Goal: Task Accomplishment & Management: Use online tool/utility

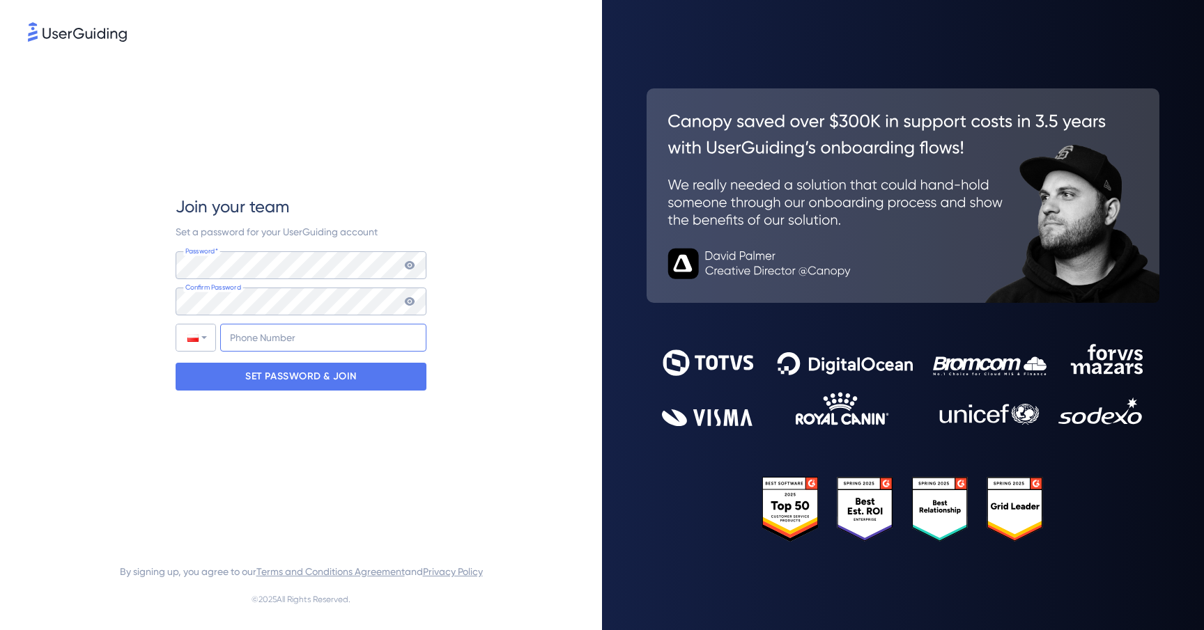
click at [318, 341] on input "+48" at bounding box center [323, 338] width 206 height 28
click at [320, 375] on p "SET PASSWORD & JOIN" at bounding box center [300, 377] width 111 height 22
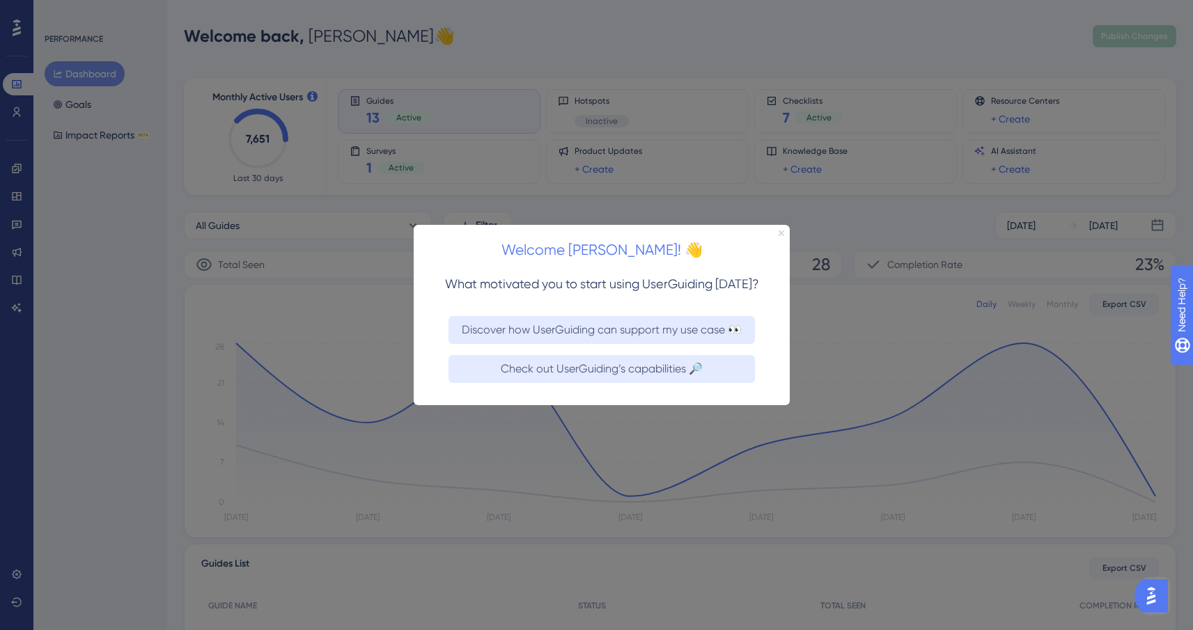
click at [779, 230] on icon "Close Preview" at bounding box center [782, 233] width 6 height 6
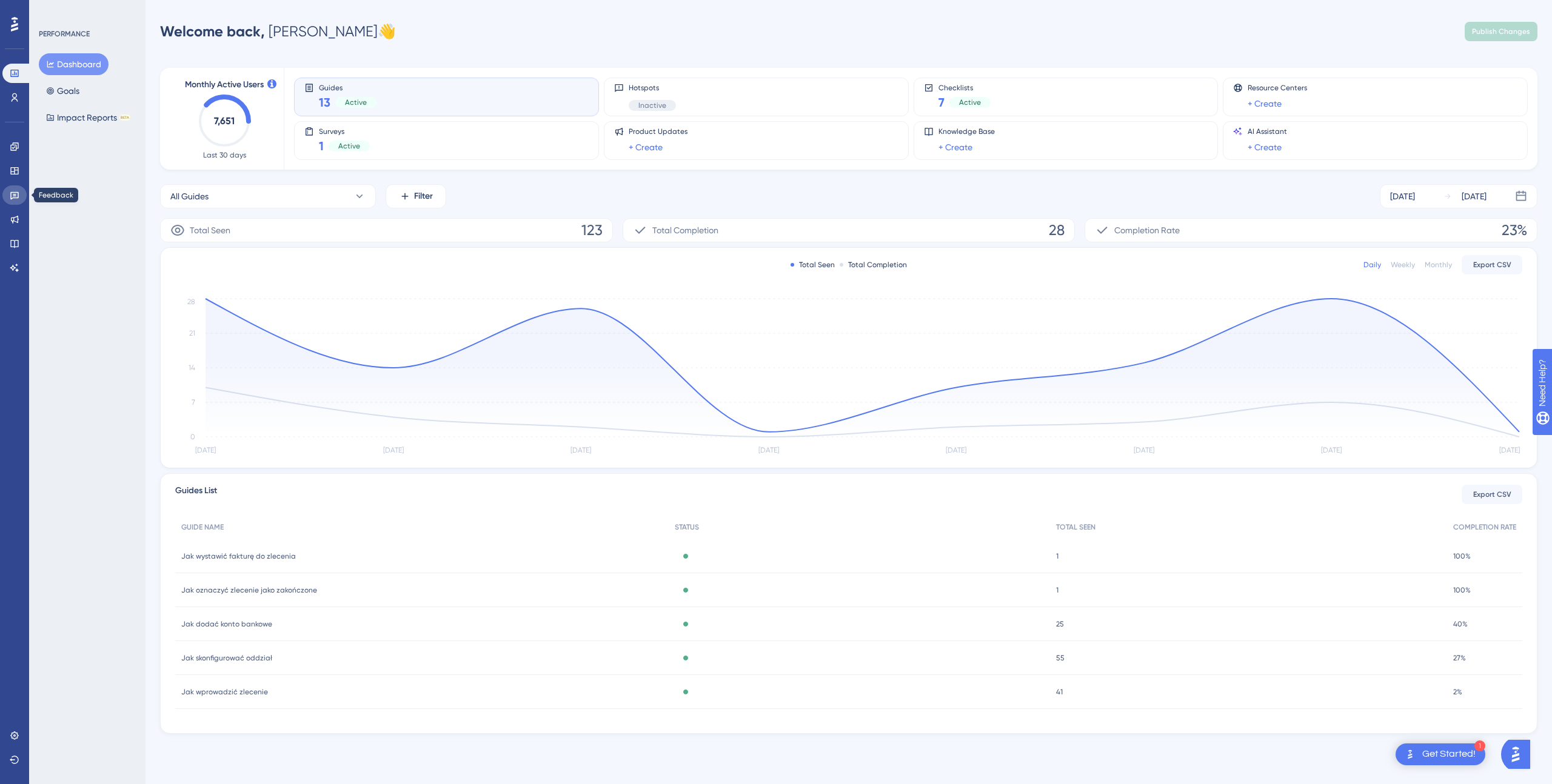
click at [11, 195] on icon at bounding box center [15, 196] width 9 height 8
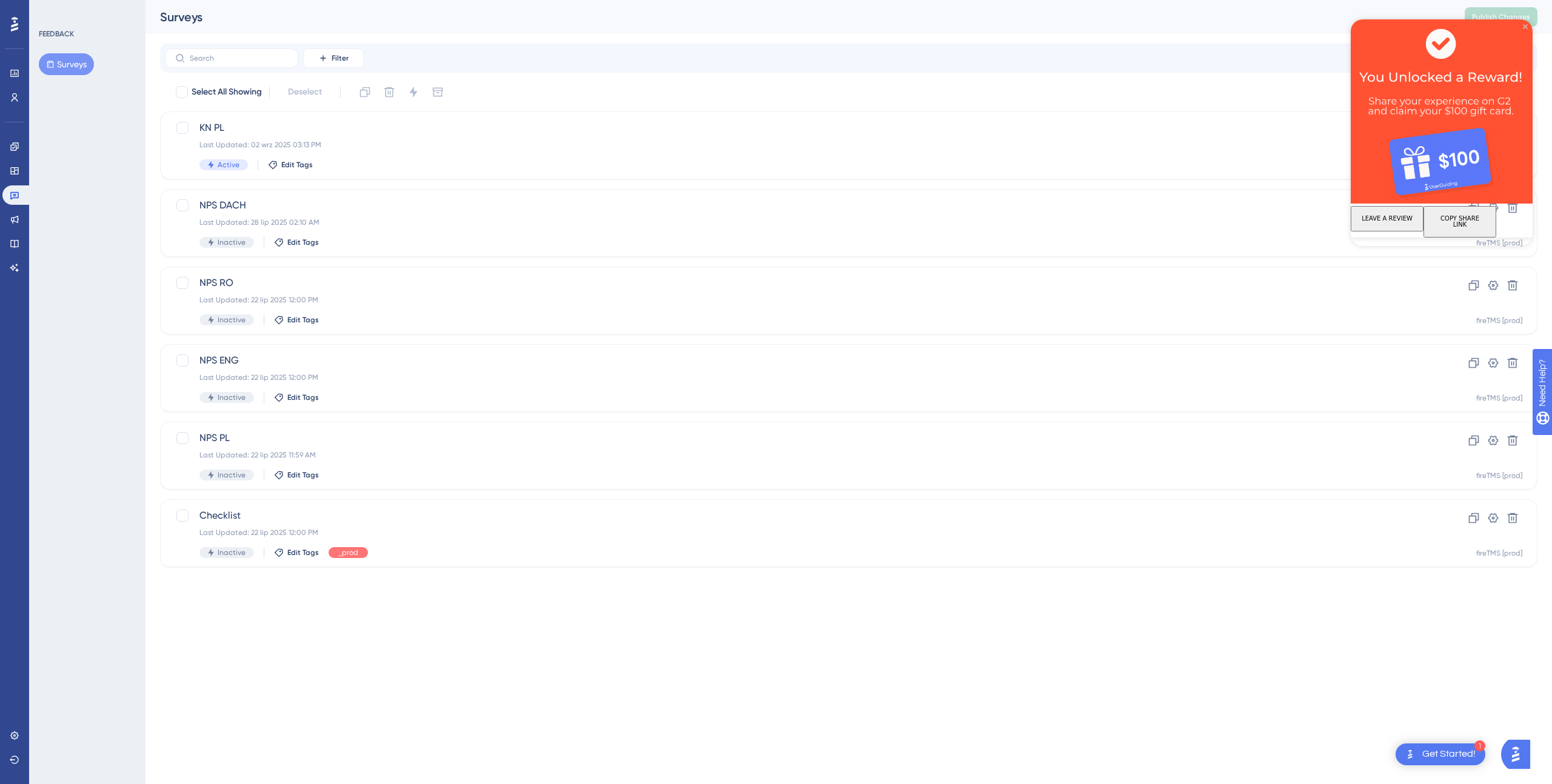
click at [1047, 28] on icon "Close Preview" at bounding box center [1526, 27] width 5 height 5
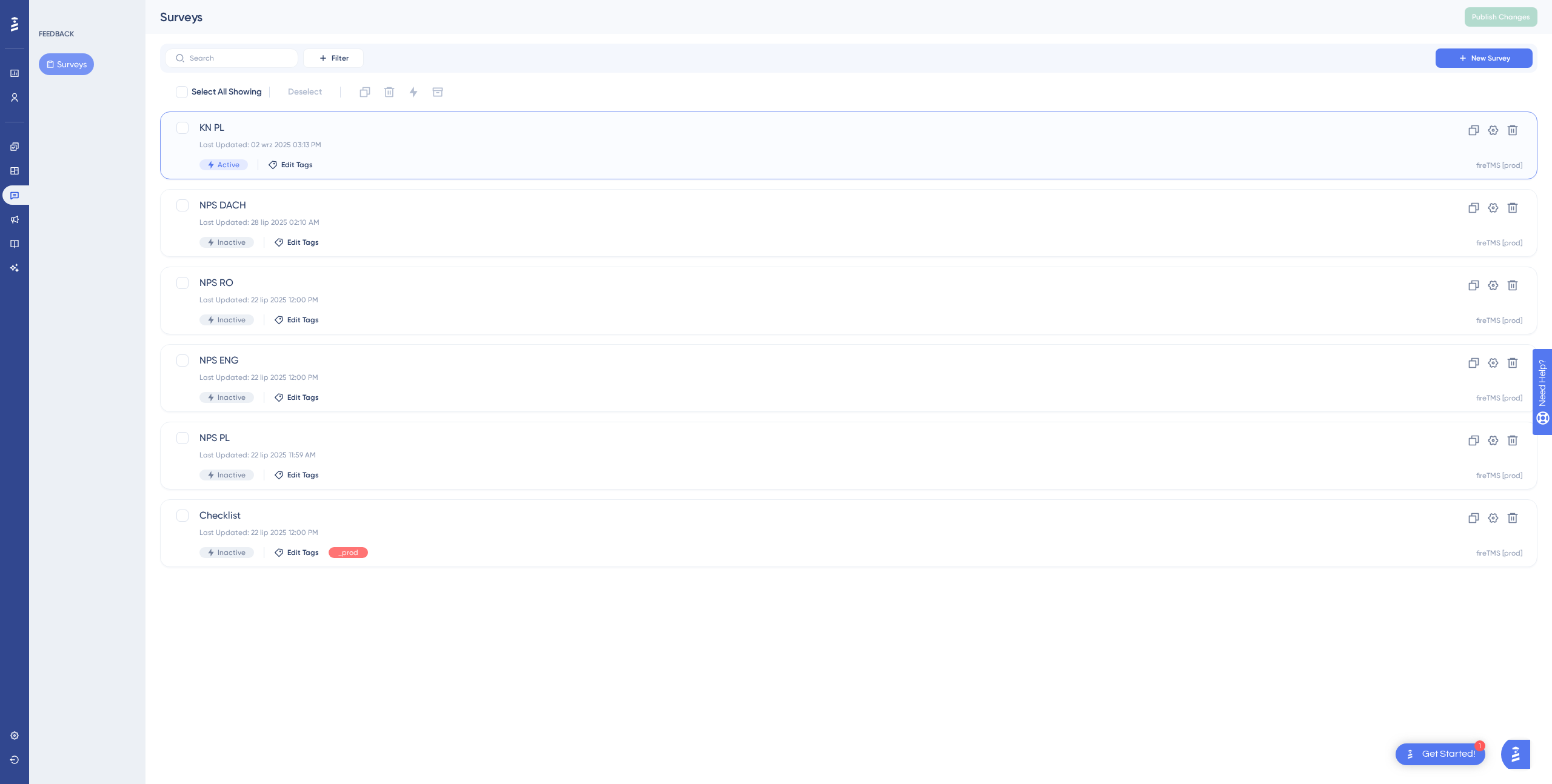
click at [277, 126] on span "KN PL" at bounding box center [800, 128] width 1202 height 15
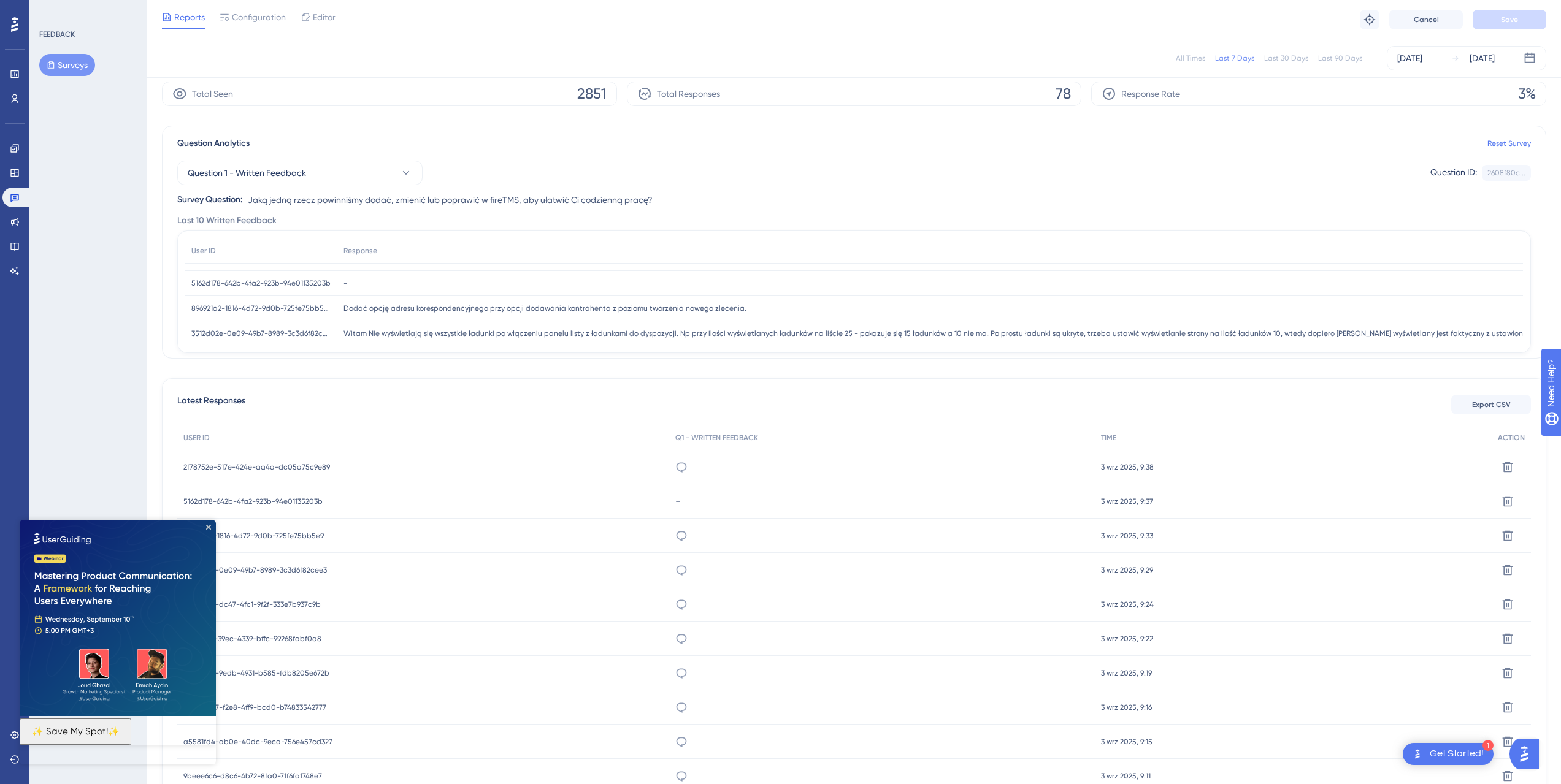
scroll to position [26, 0]
click at [211, 526] on img at bounding box center [117, 618] width 196 height 196
click at [207, 527] on icon "Close Preview" at bounding box center [209, 527] width 5 height 5
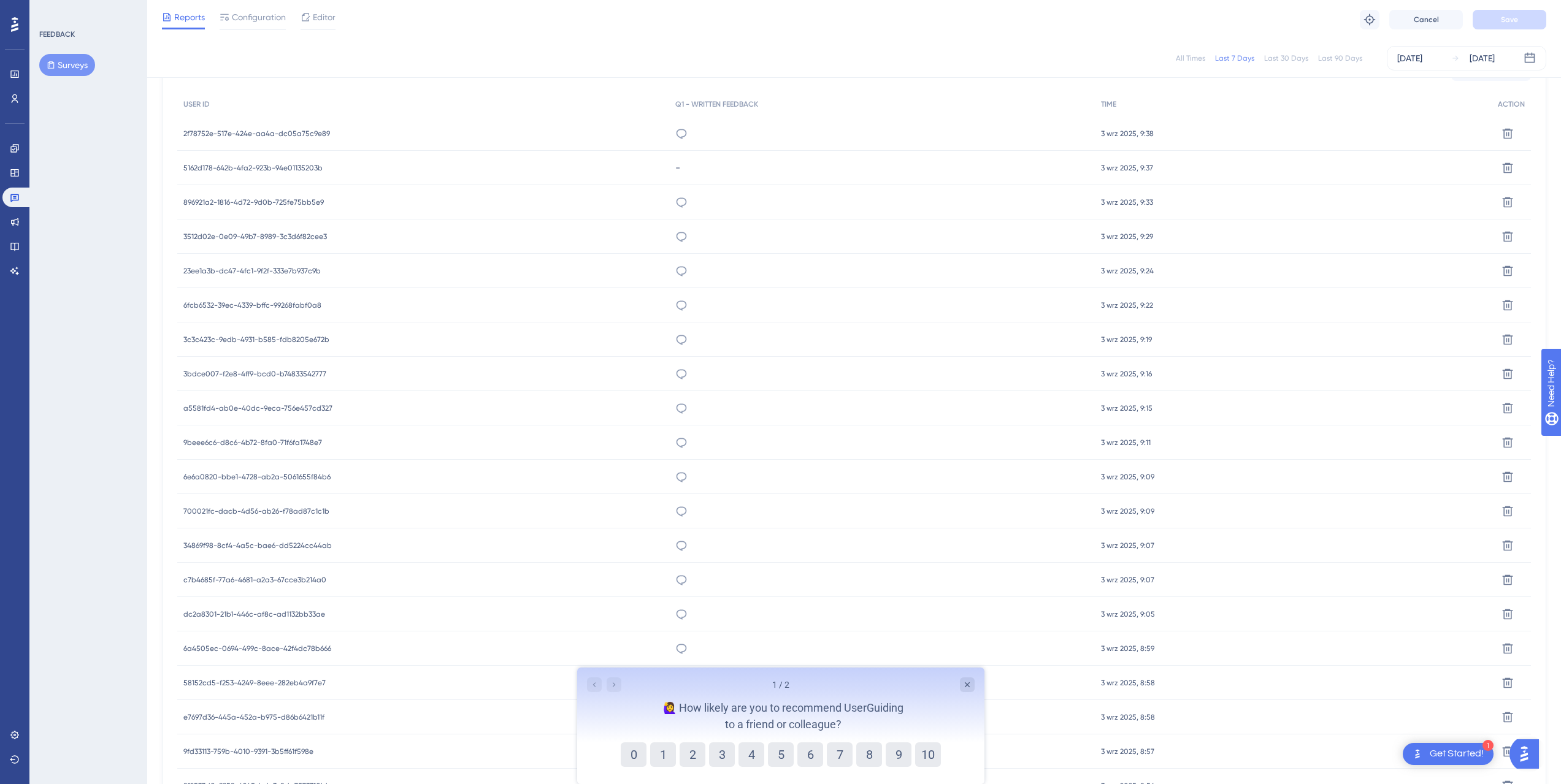
scroll to position [517, 0]
click at [963, 554] on icon "Close survey" at bounding box center [966, 684] width 10 height 10
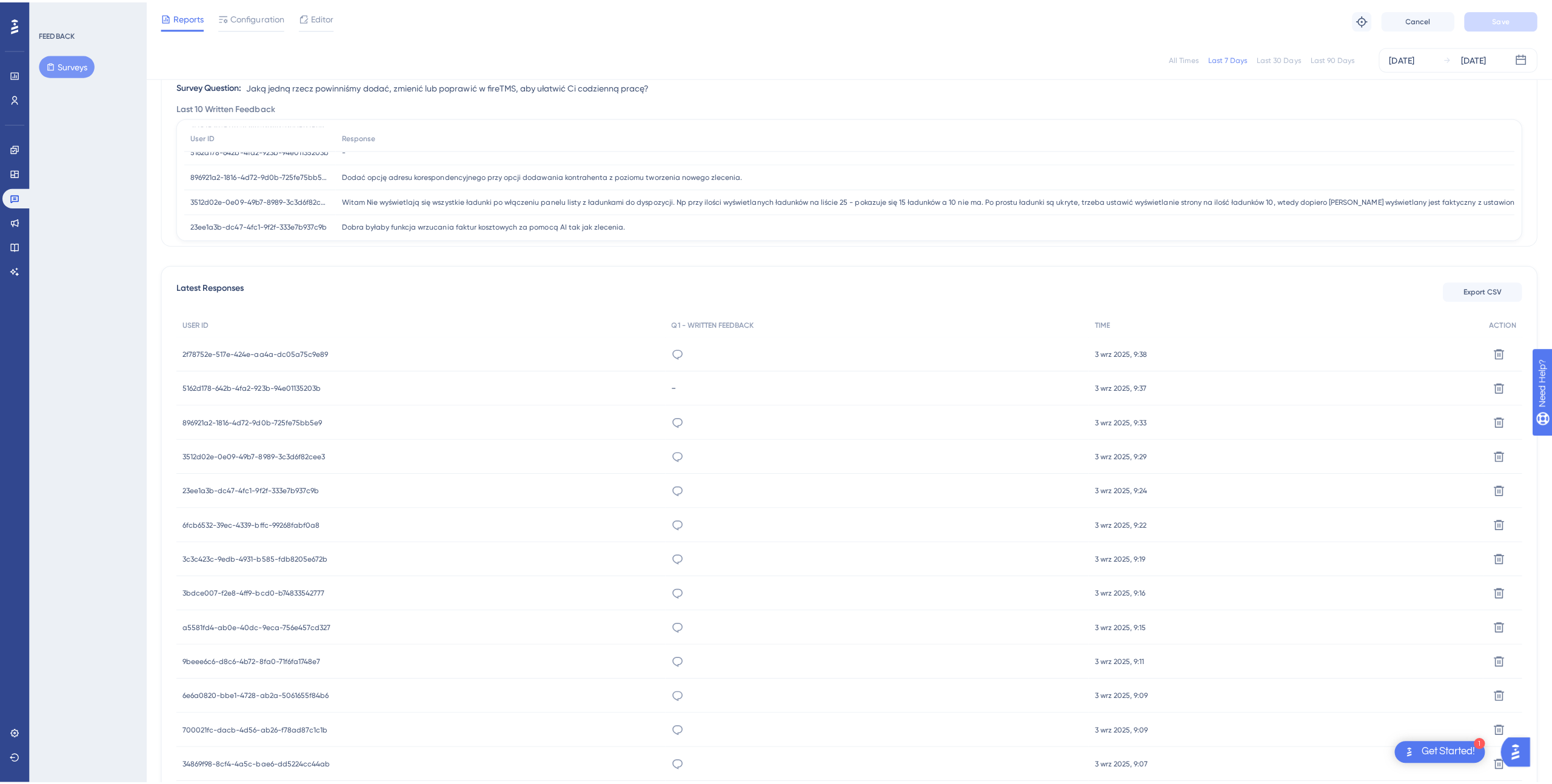
scroll to position [149, 0]
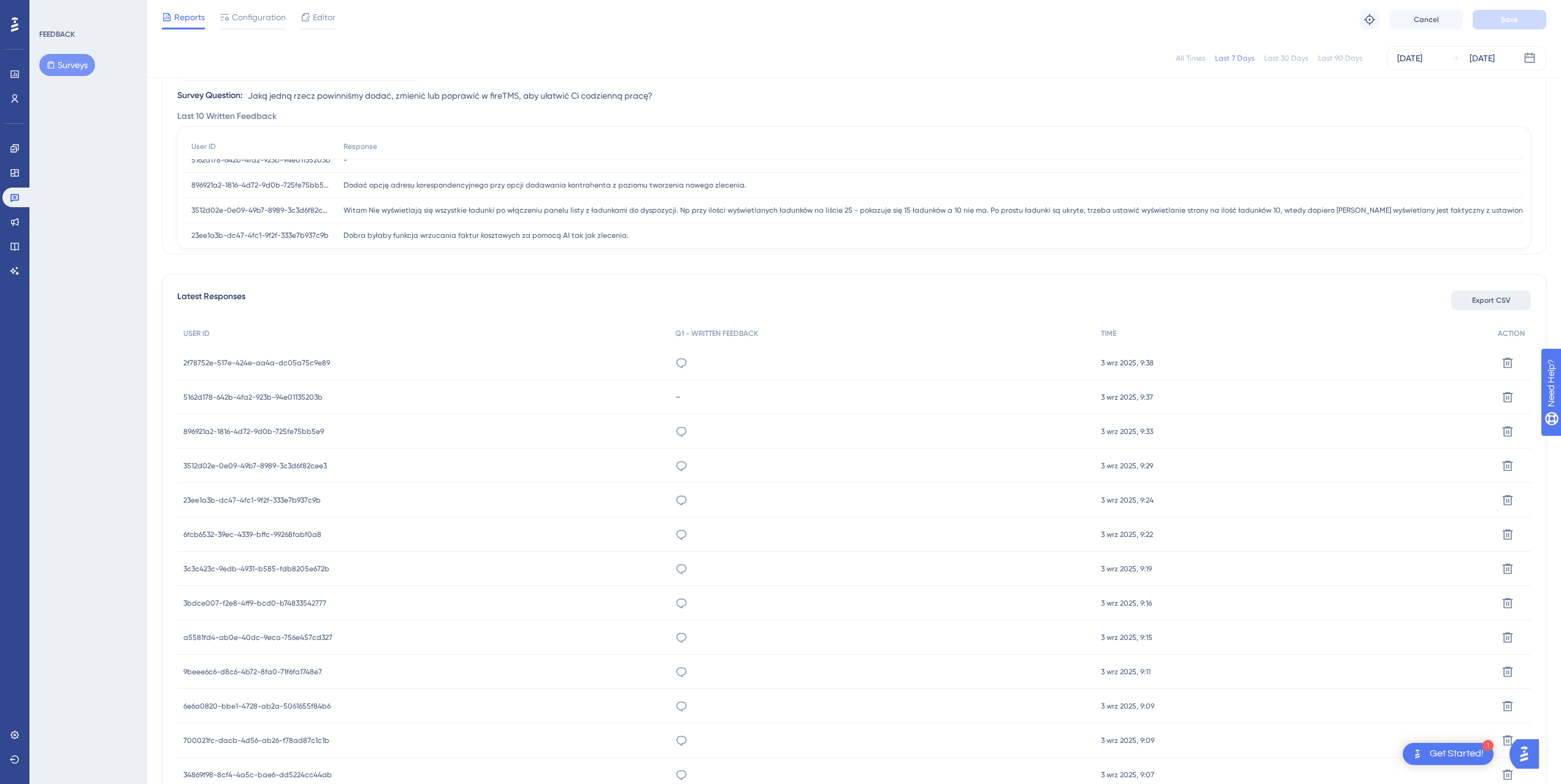
click at [1059, 300] on span "Export CSV" at bounding box center [1491, 300] width 39 height 10
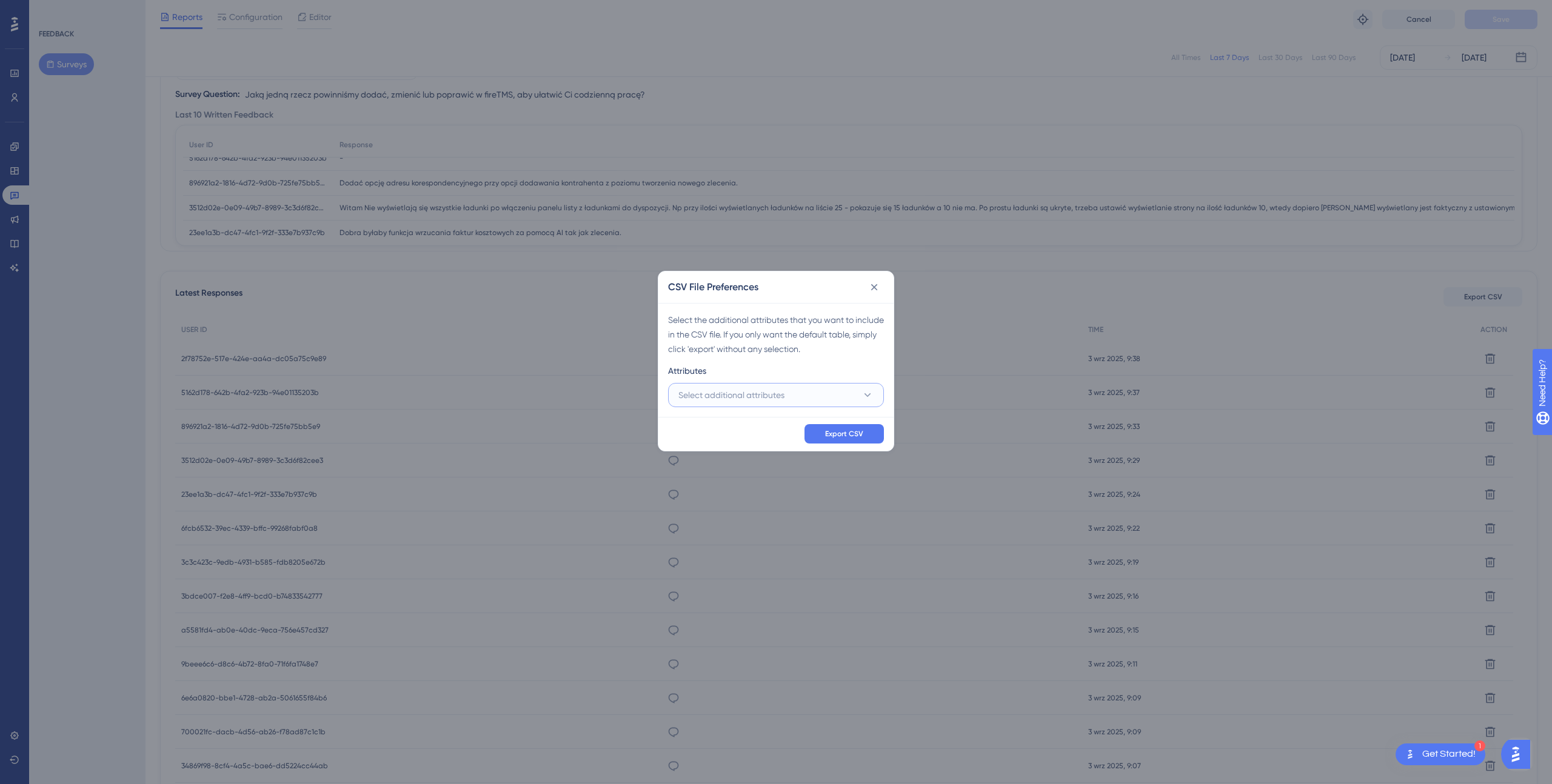
click at [851, 387] on button "Select additional attributes" at bounding box center [776, 395] width 216 height 24
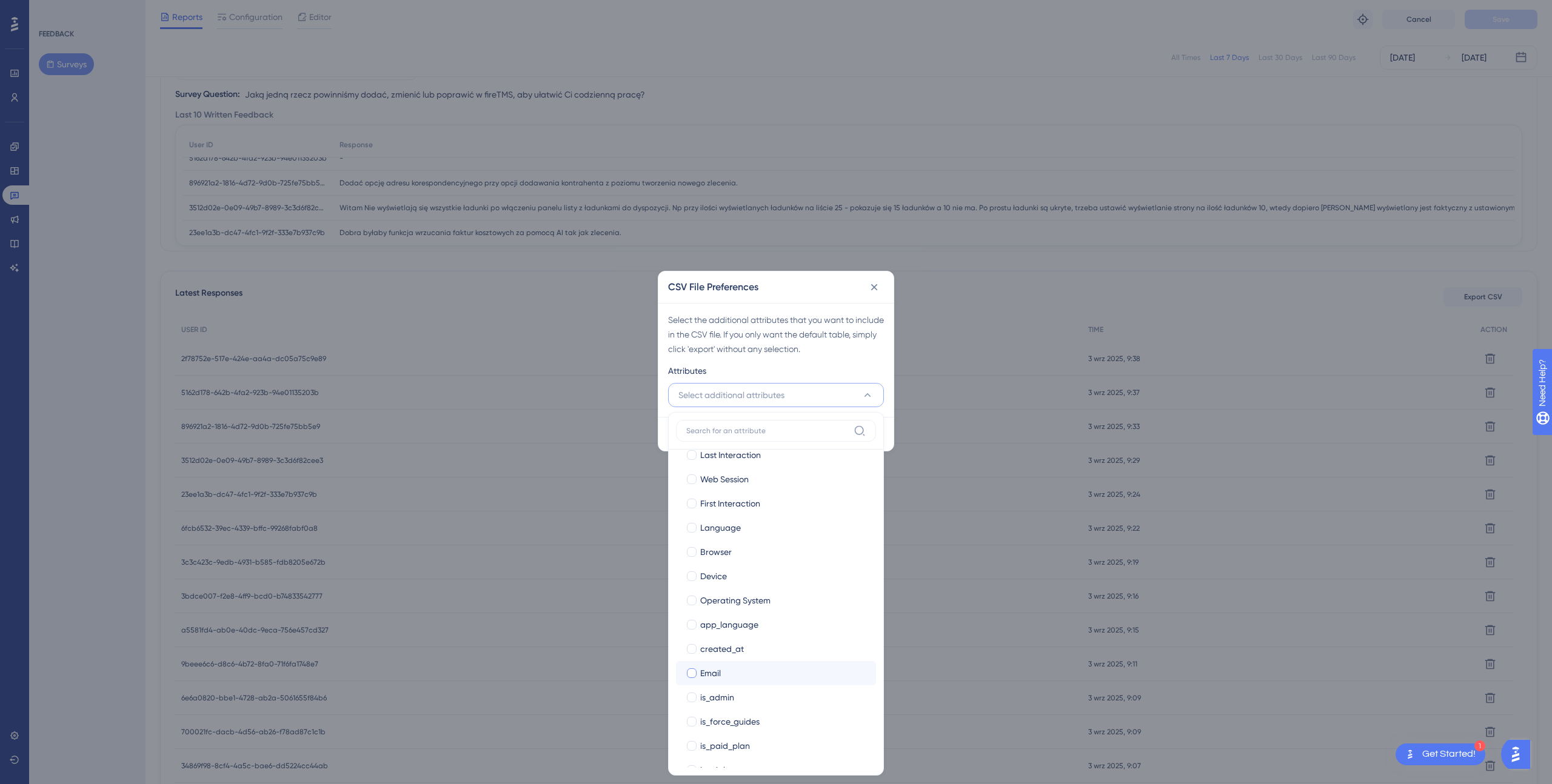
scroll to position [21, 0]
click at [695, 548] on div at bounding box center [691, 666] width 10 height 10
checkbox input "true"
click at [691, 548] on div at bounding box center [691, 678] width 10 height 10
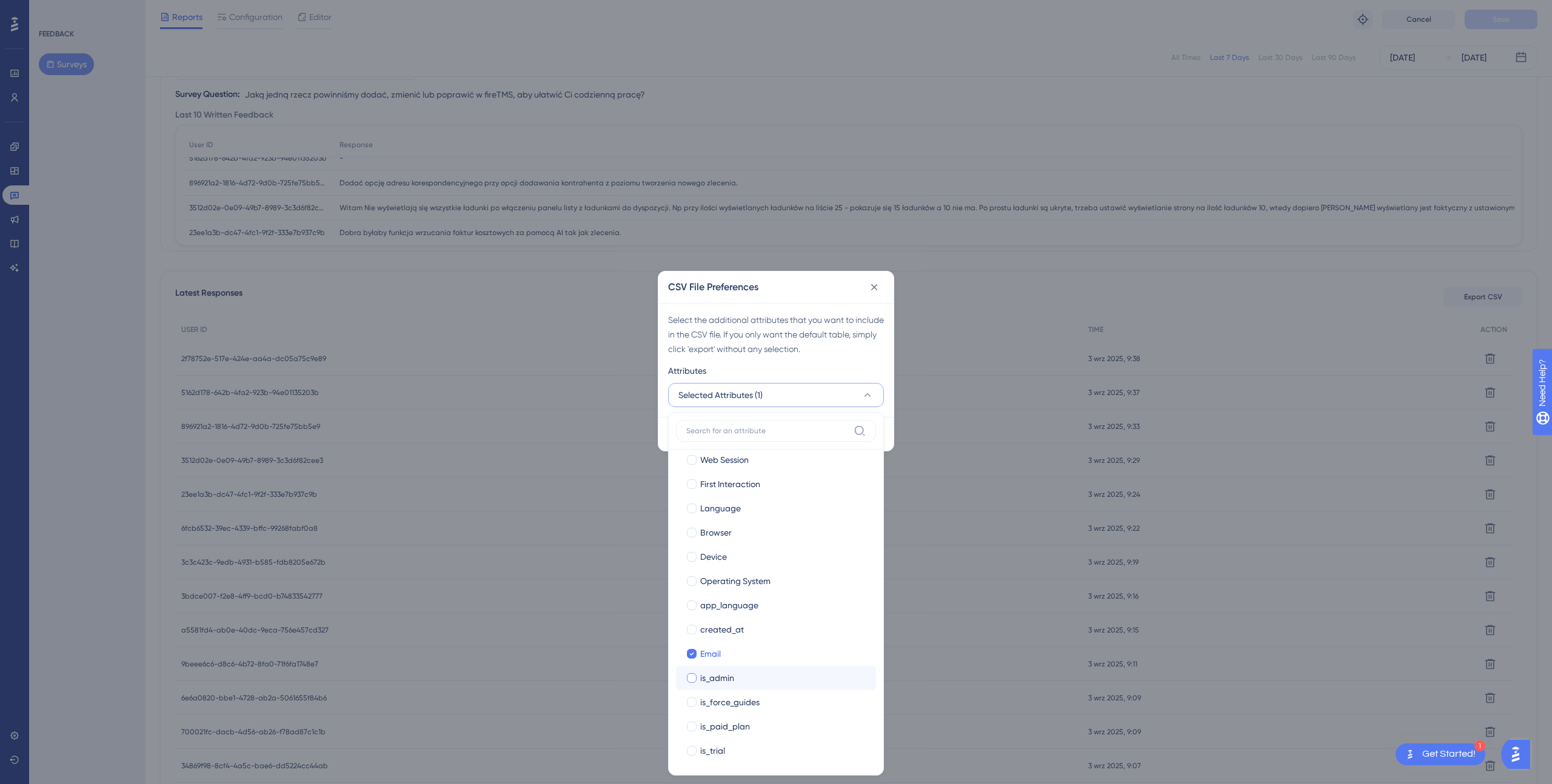
checkbox input "true"
click at [695, 548] on div at bounding box center [691, 700] width 10 height 10
checkbox input "true"
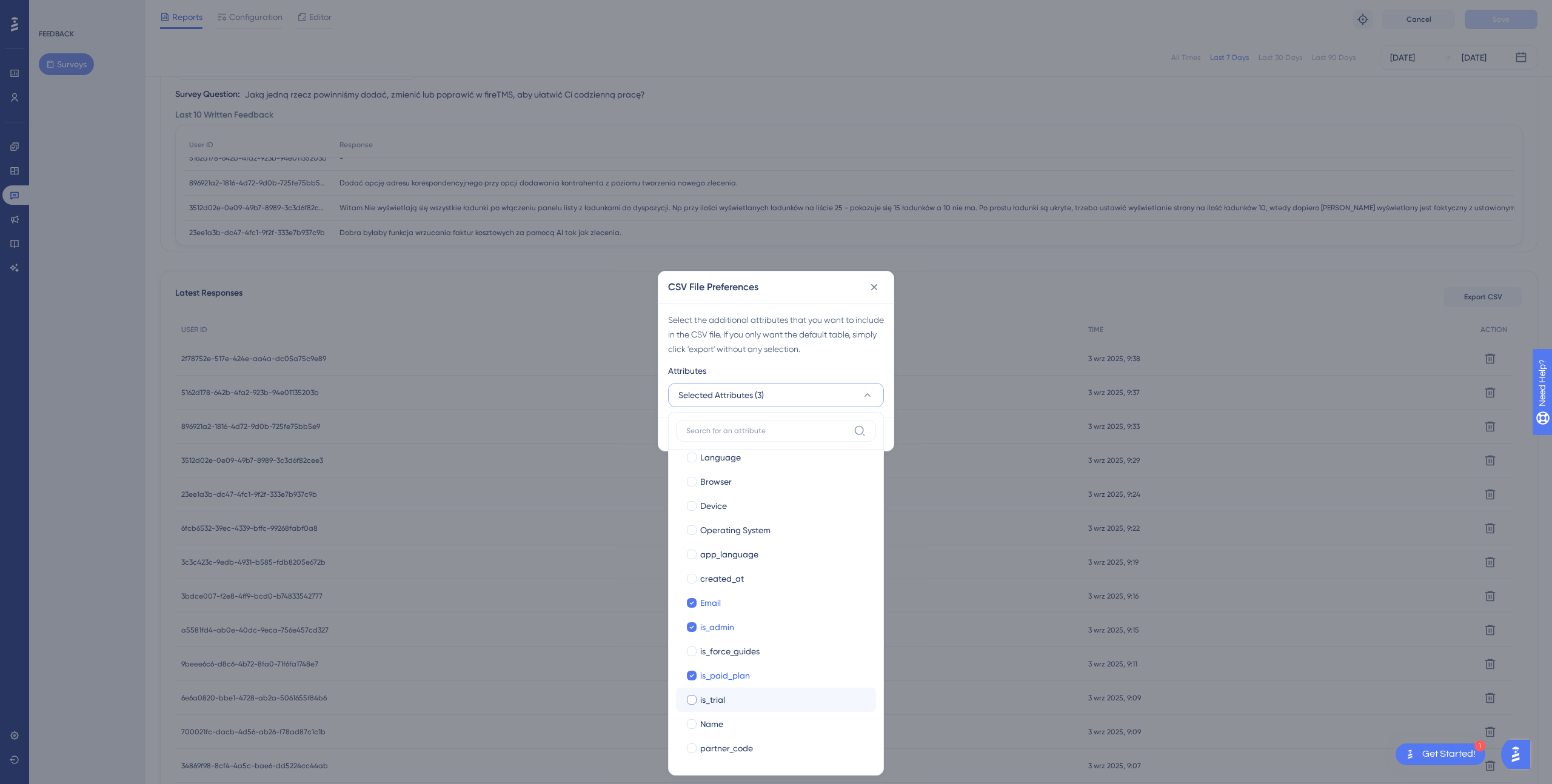
click at [695, 548] on div at bounding box center [691, 700] width 10 height 10
checkbox input "true"
click at [695, 548] on div at bounding box center [691, 651] width 10 height 10
checkbox input "true"
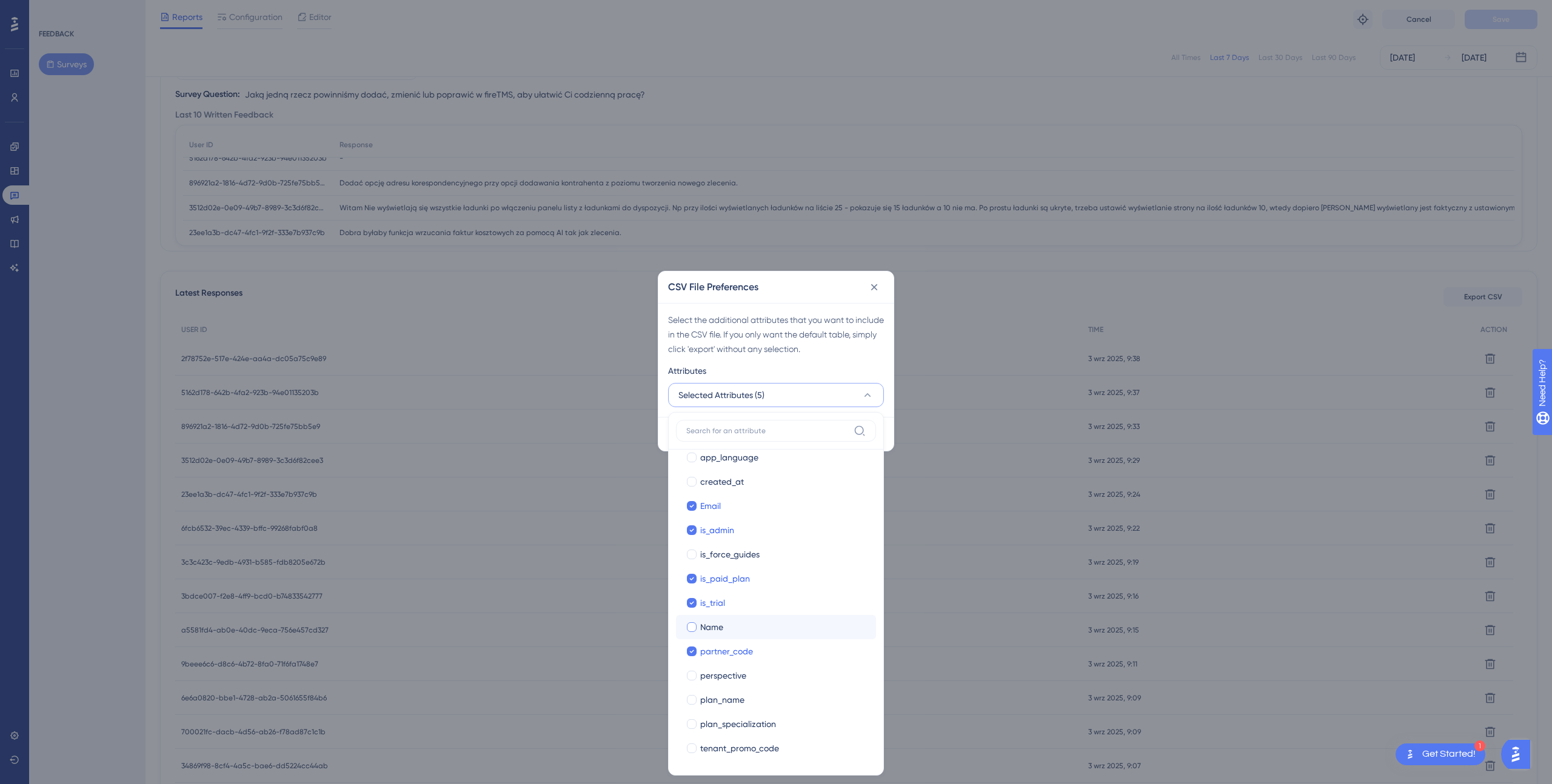
click at [692, 548] on div at bounding box center [691, 627] width 10 height 10
checkbox input "true"
click at [692, 548] on div at bounding box center [691, 675] width 10 height 10
checkbox input "true"
click at [695, 548] on div at bounding box center [691, 700] width 10 height 10
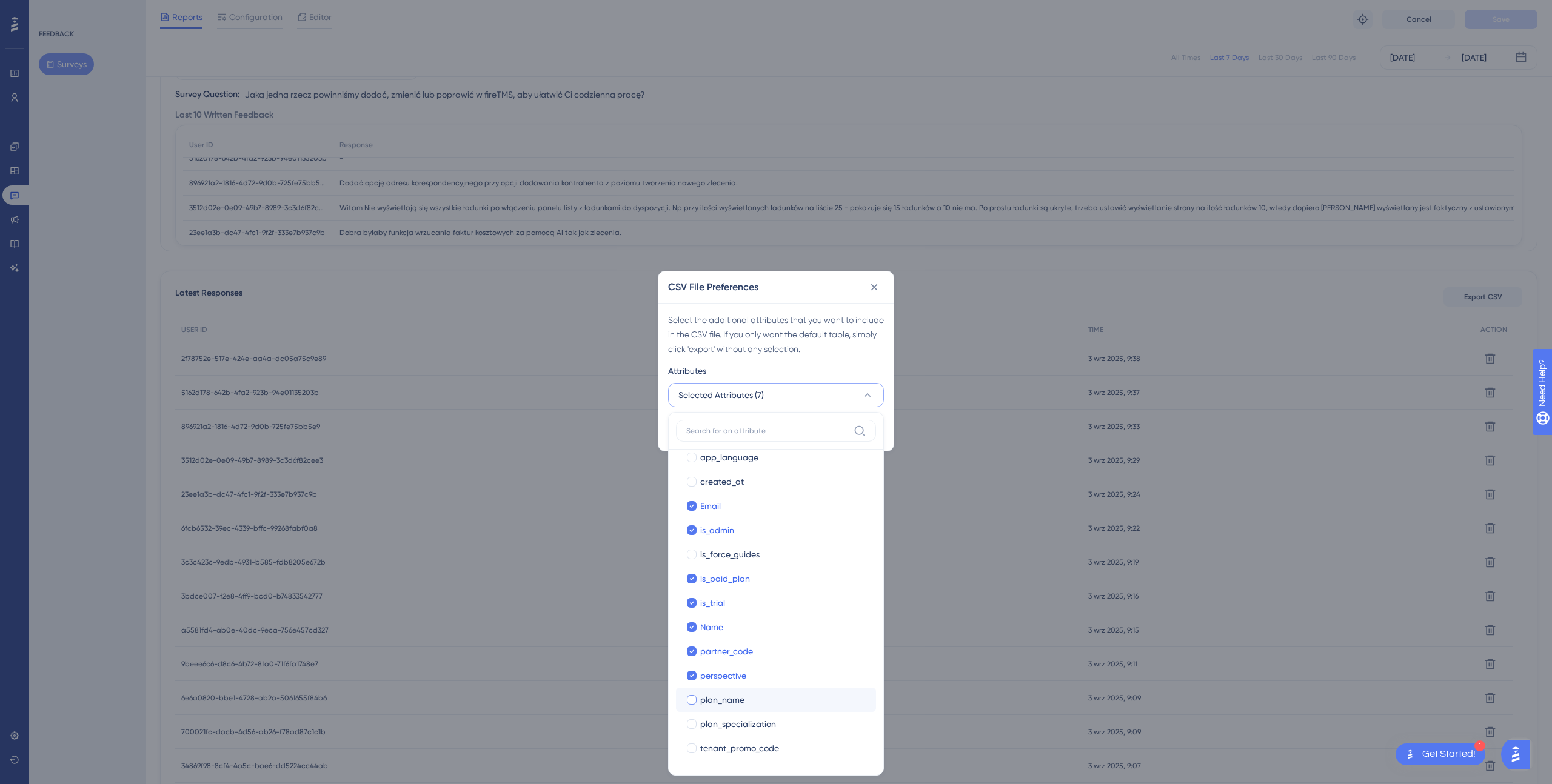
checkbox input "true"
click at [689, 548] on div at bounding box center [691, 724] width 10 height 10
checkbox input "true"
click at [694, 548] on div at bounding box center [691, 748] width 10 height 10
checkbox input "true"
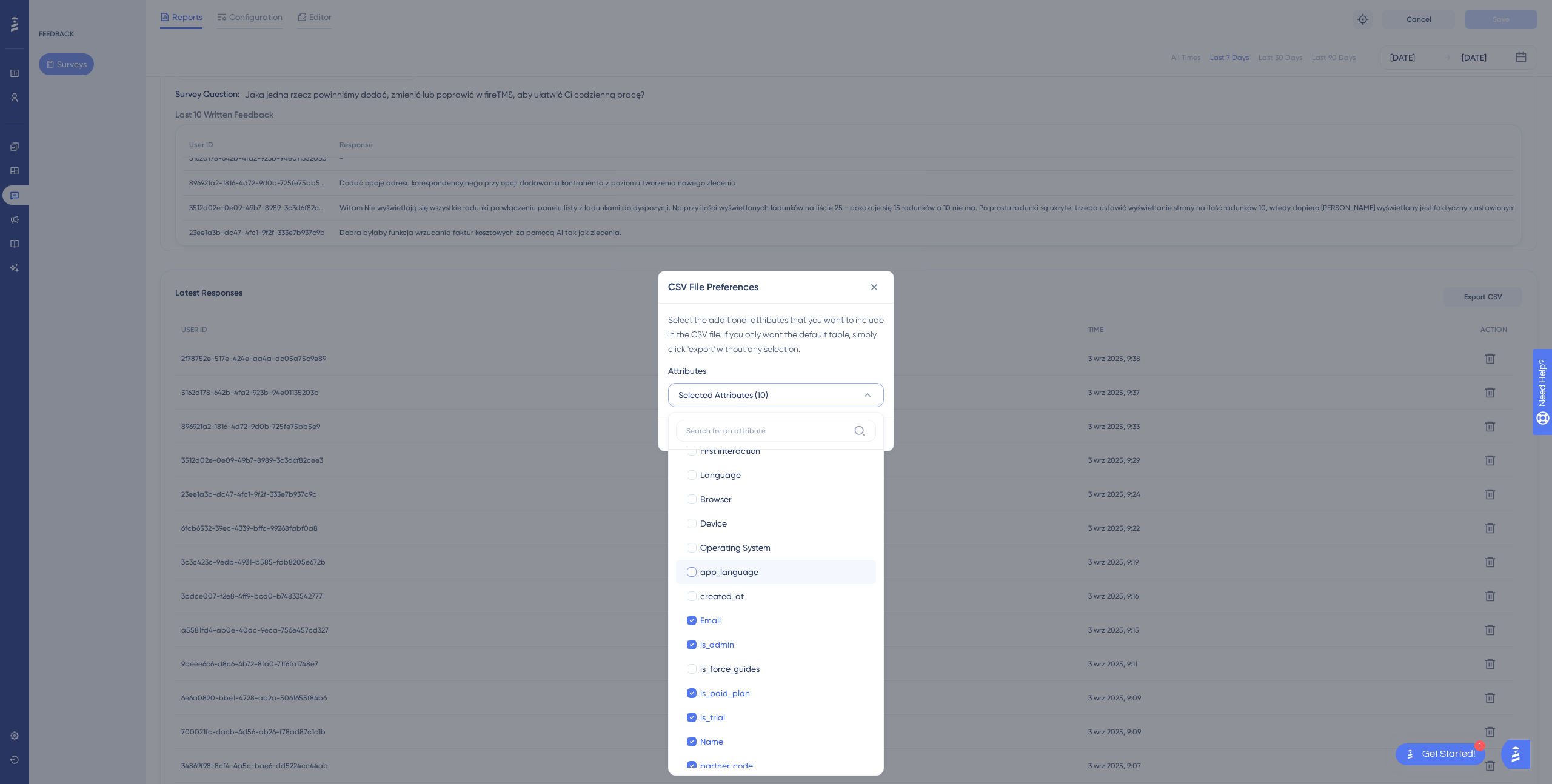
scroll to position [39, 0]
click at [689, 548] on div at bounding box center [691, 623] width 10 height 10
checkbox input "true"
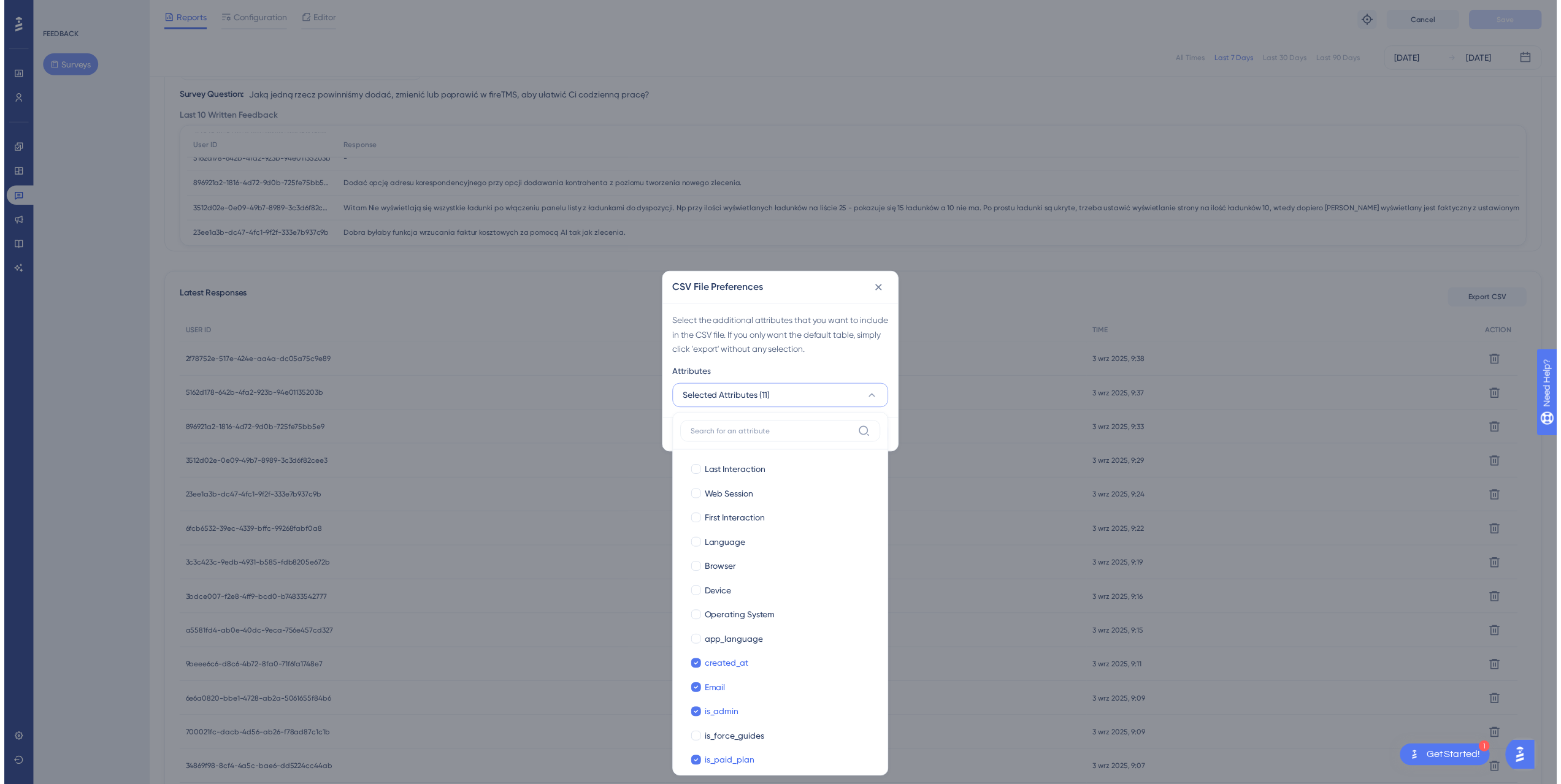
scroll to position [183, 0]
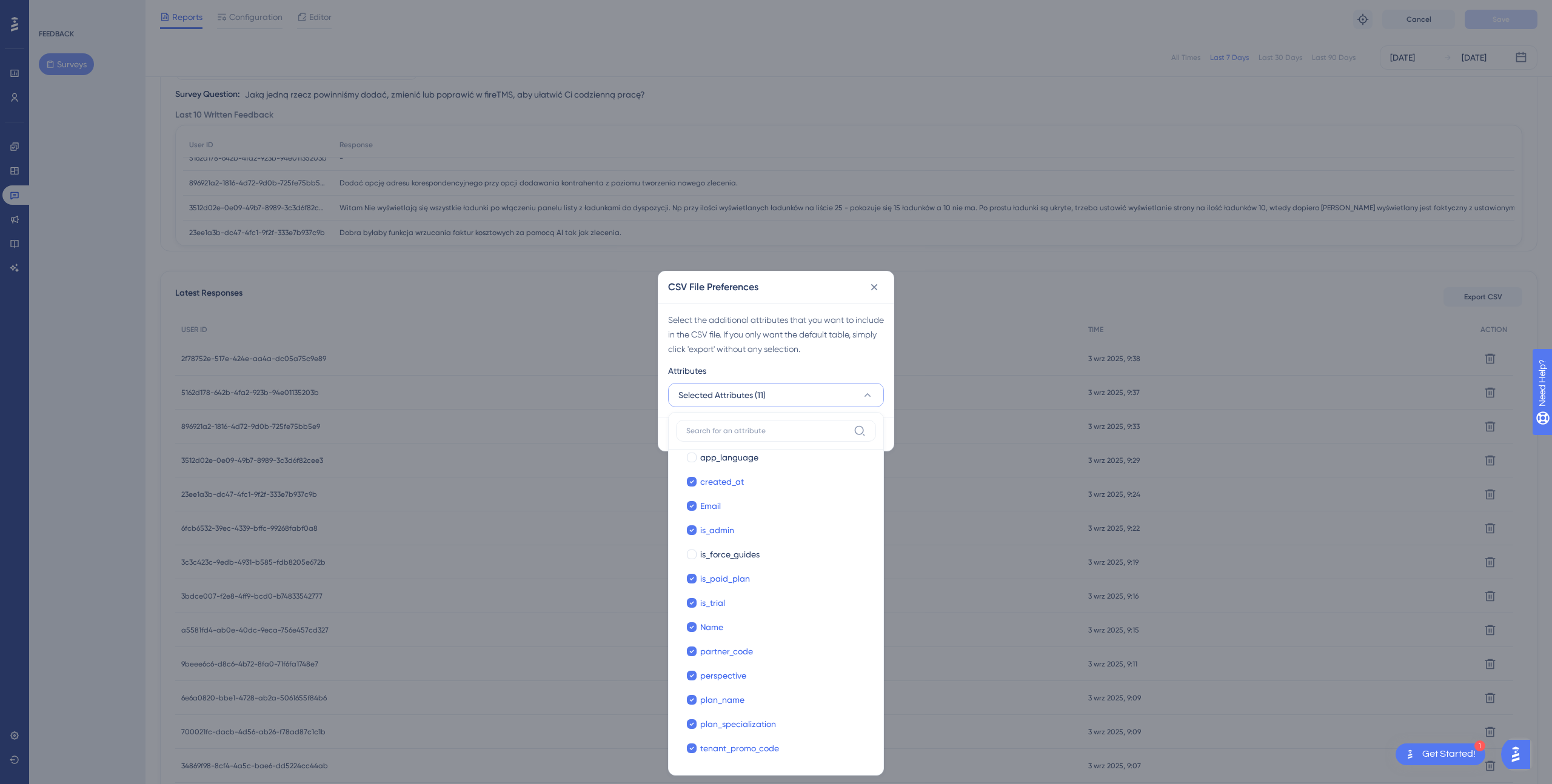
click at [843, 365] on div "Attributes" at bounding box center [776, 373] width 216 height 19
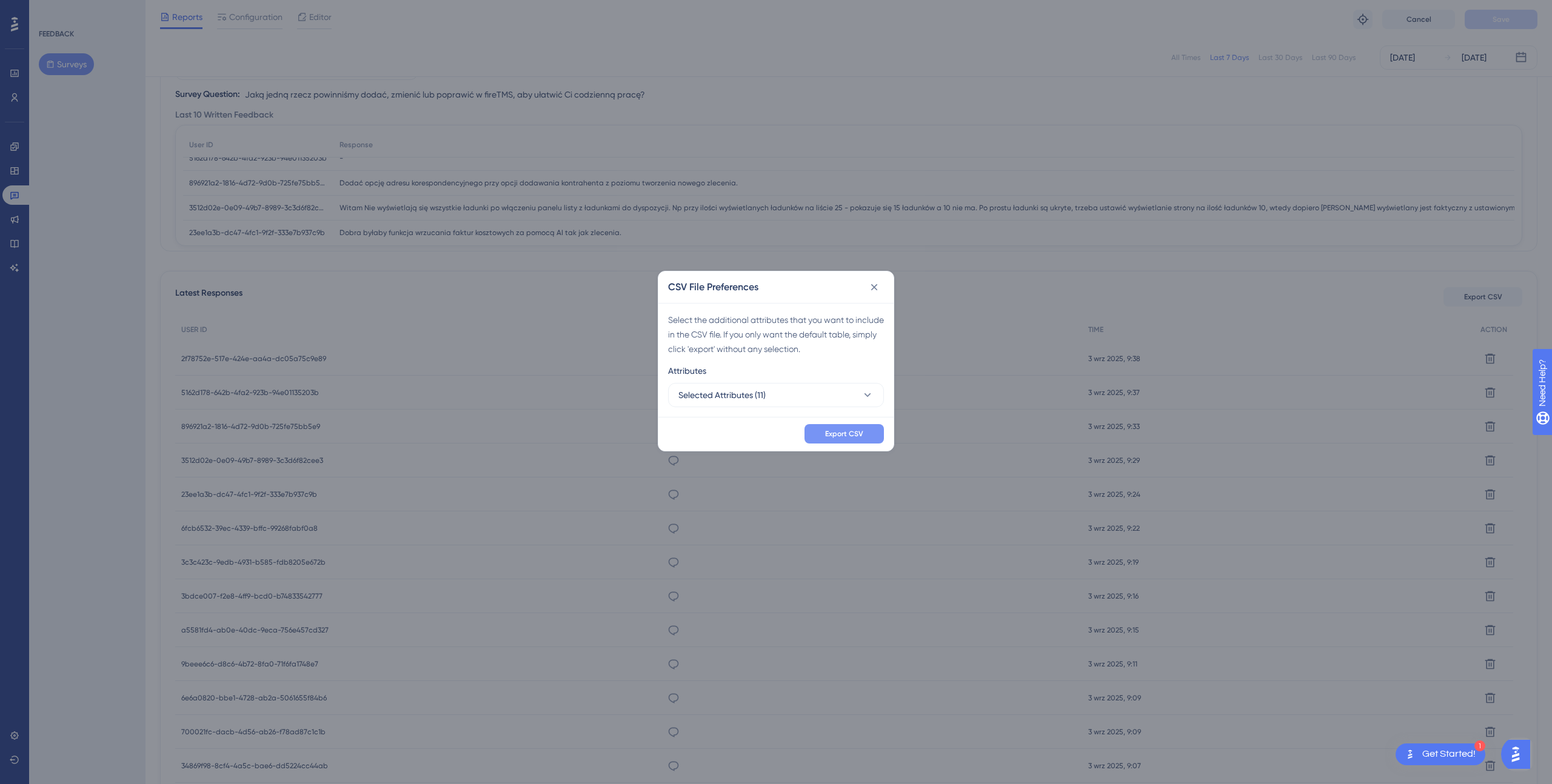
click at [865, 432] on button "Export CSV" at bounding box center [843, 434] width 79 height 19
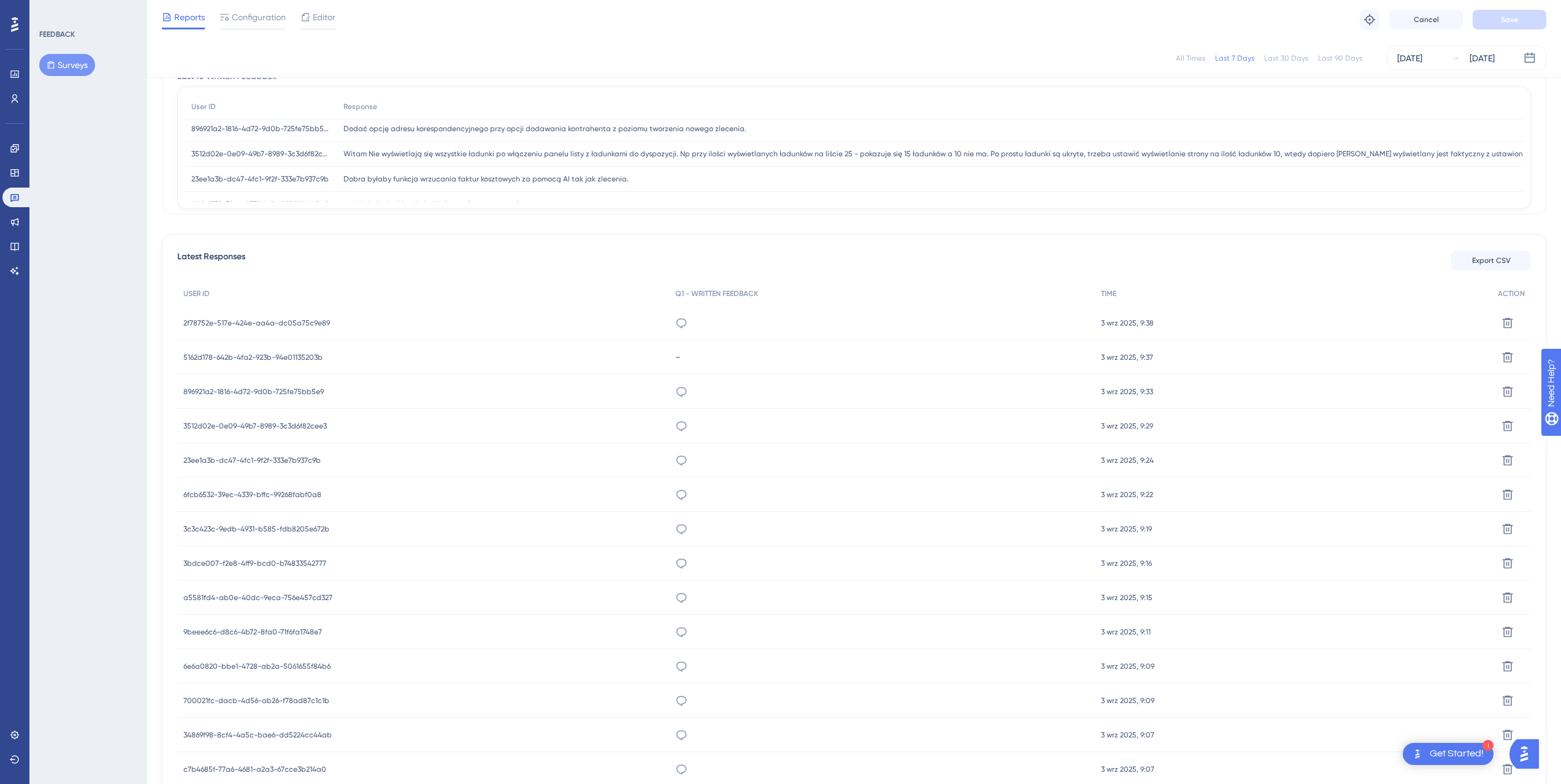
scroll to position [191, 0]
click at [11, 100] on icon at bounding box center [14, 99] width 10 height 10
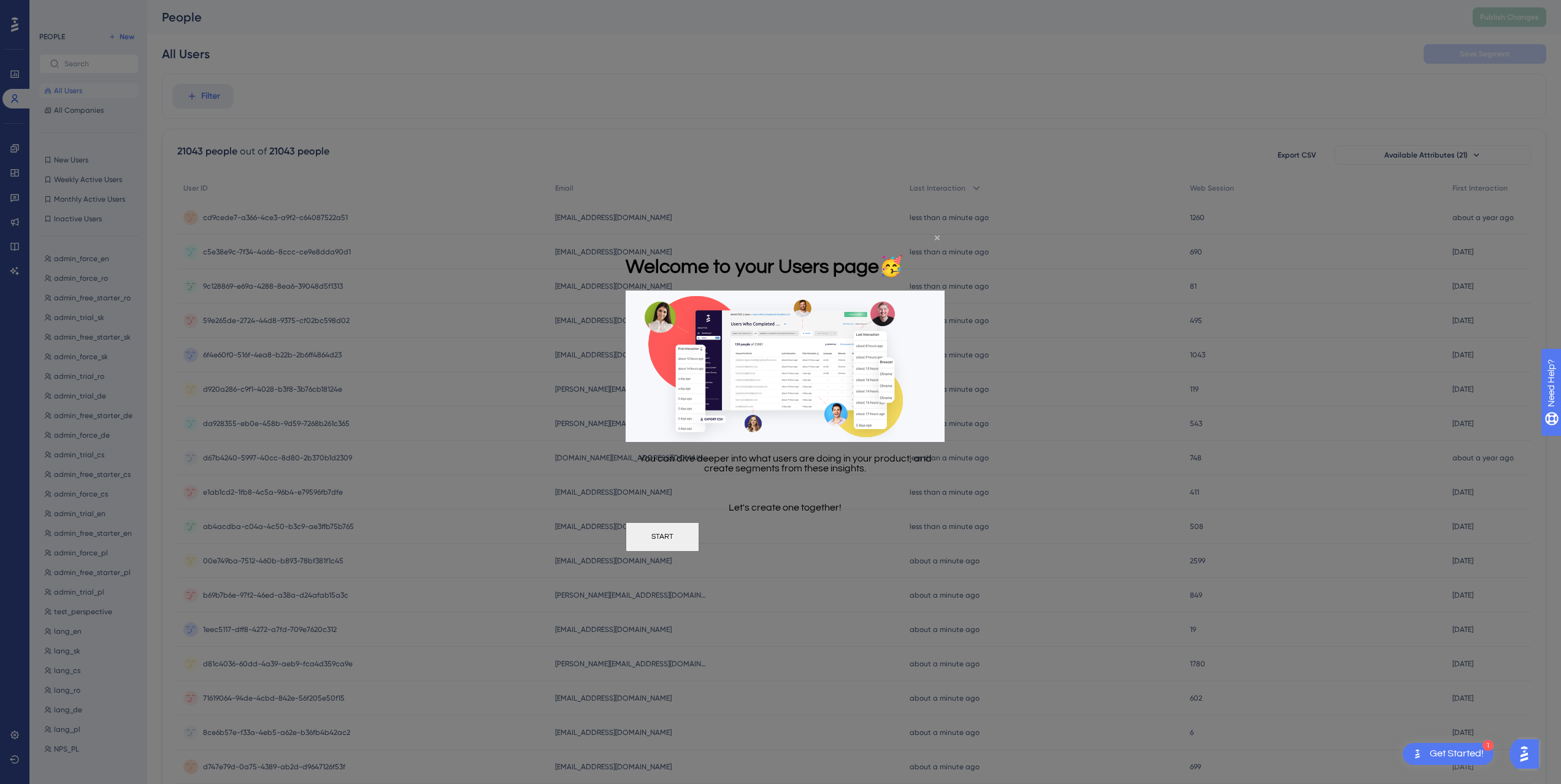
click at [938, 239] on icon "Close Preview" at bounding box center [938, 238] width 5 height 5
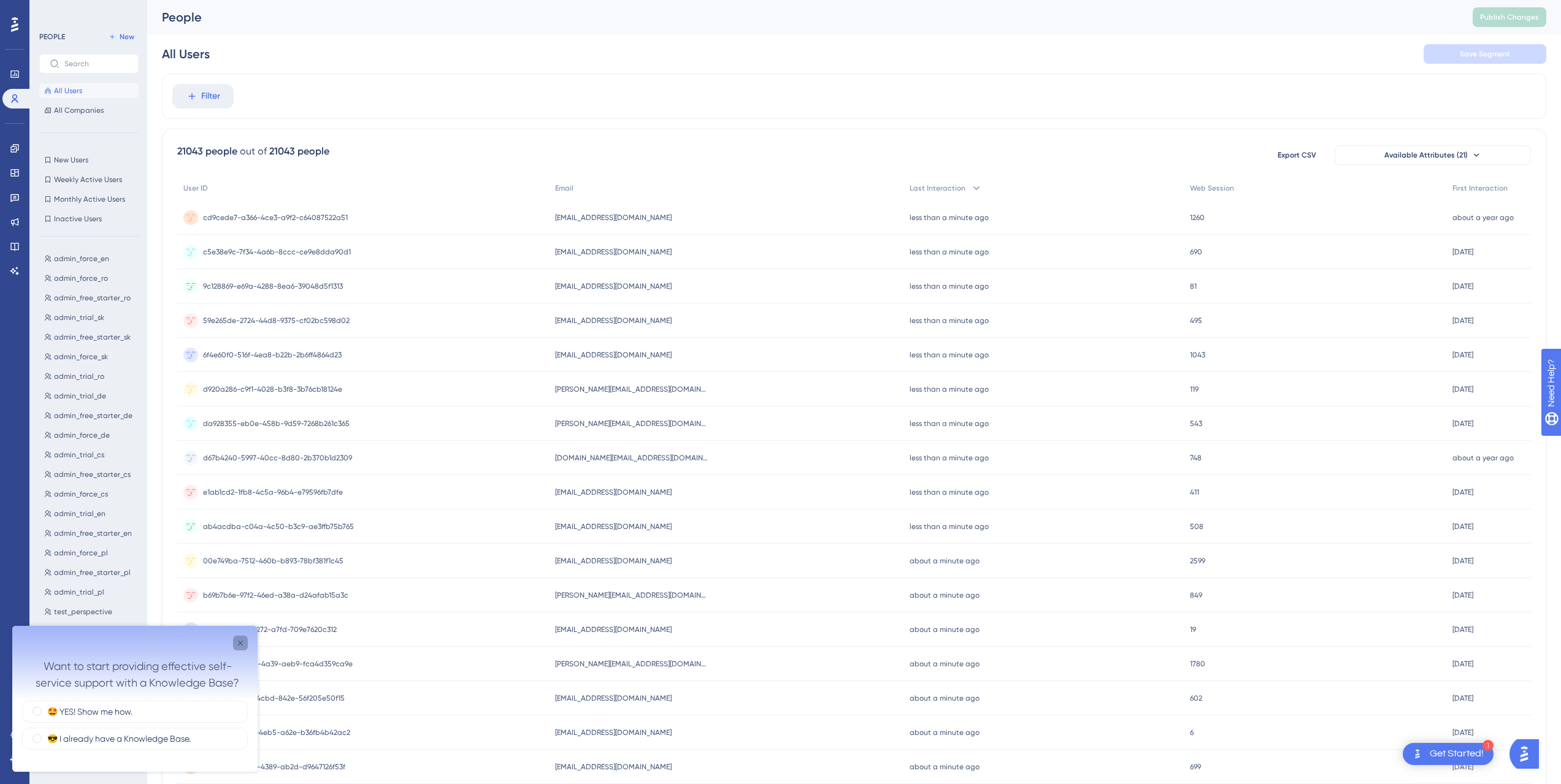
click at [241, 554] on icon "Close survey" at bounding box center [239, 642] width 10 height 10
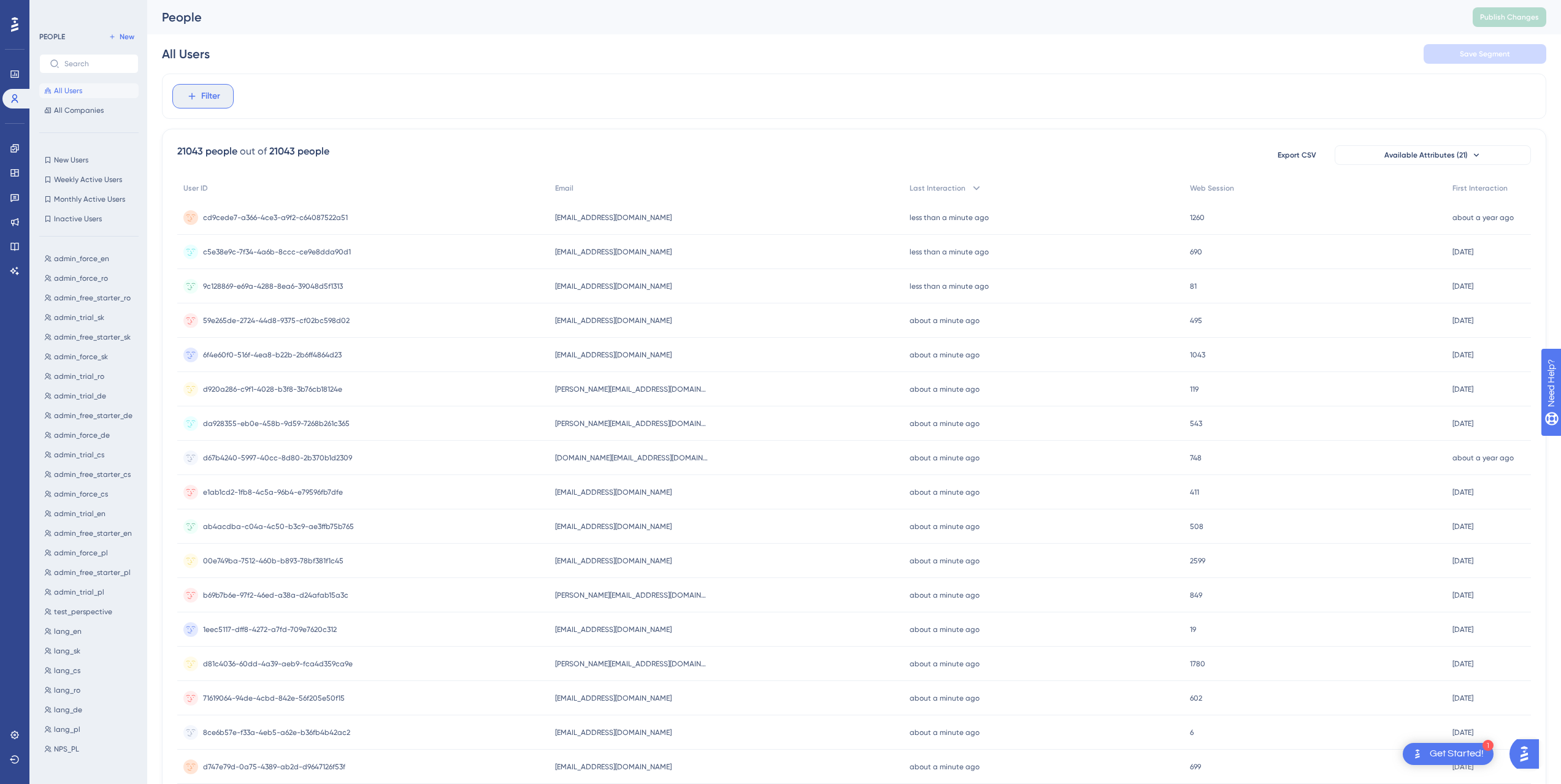
click at [202, 100] on span "Filter" at bounding box center [210, 96] width 19 height 15
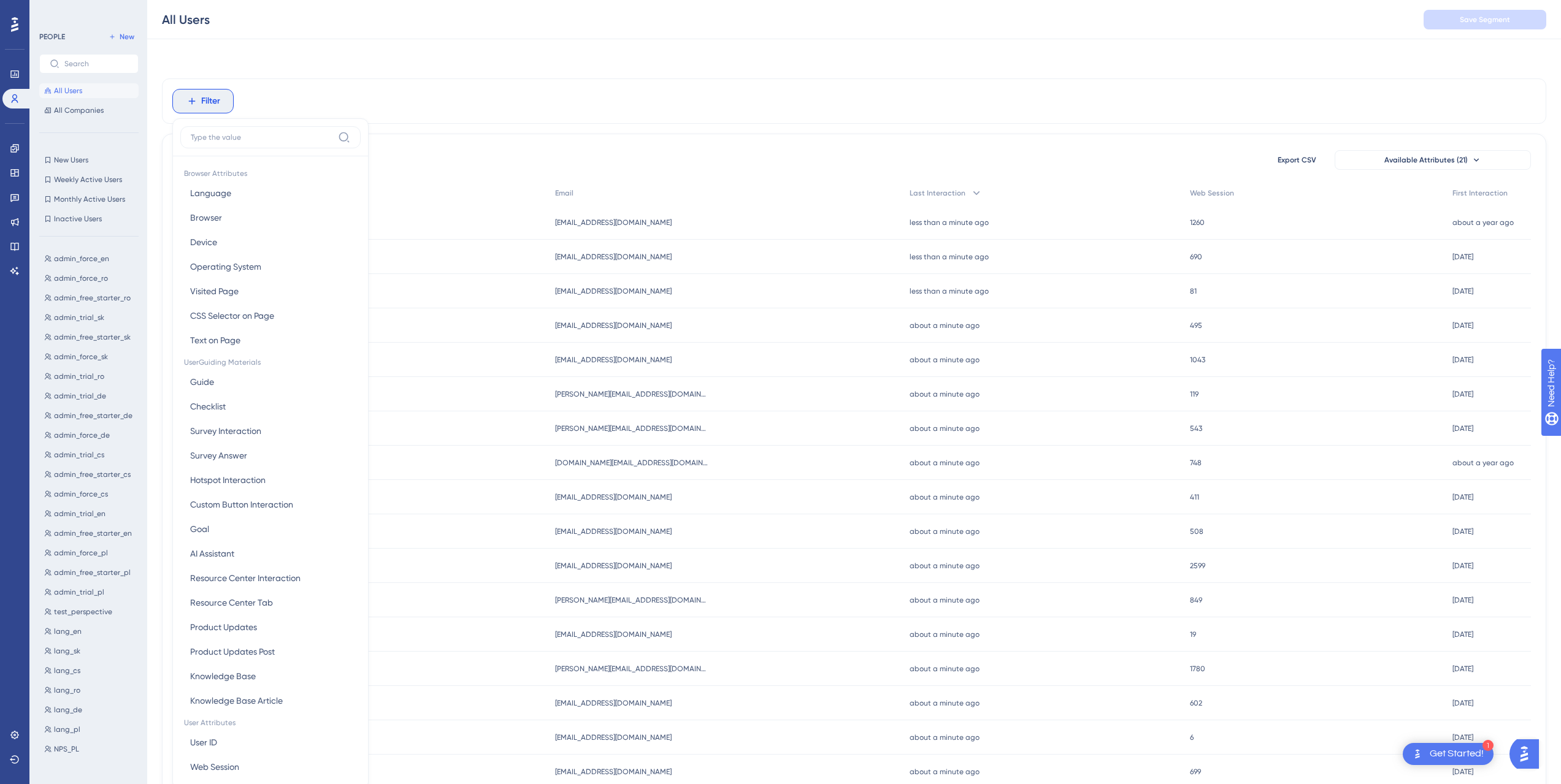
scroll to position [57, 0]
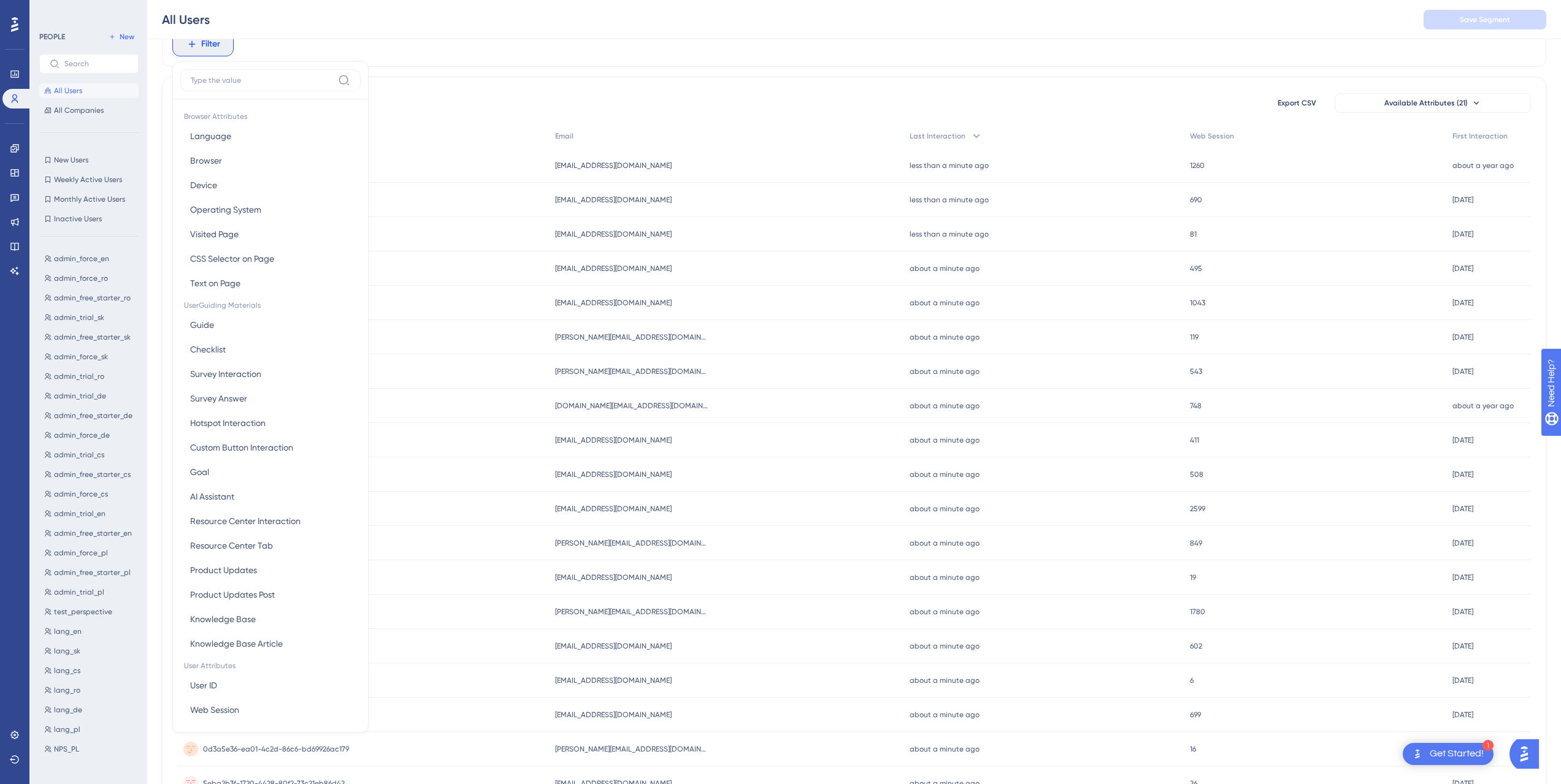
click at [593, 75] on div "Filter Browser Attributes Language Language Browser Browser Device Device Opera…" at bounding box center [854, 455] width 1384 height 868
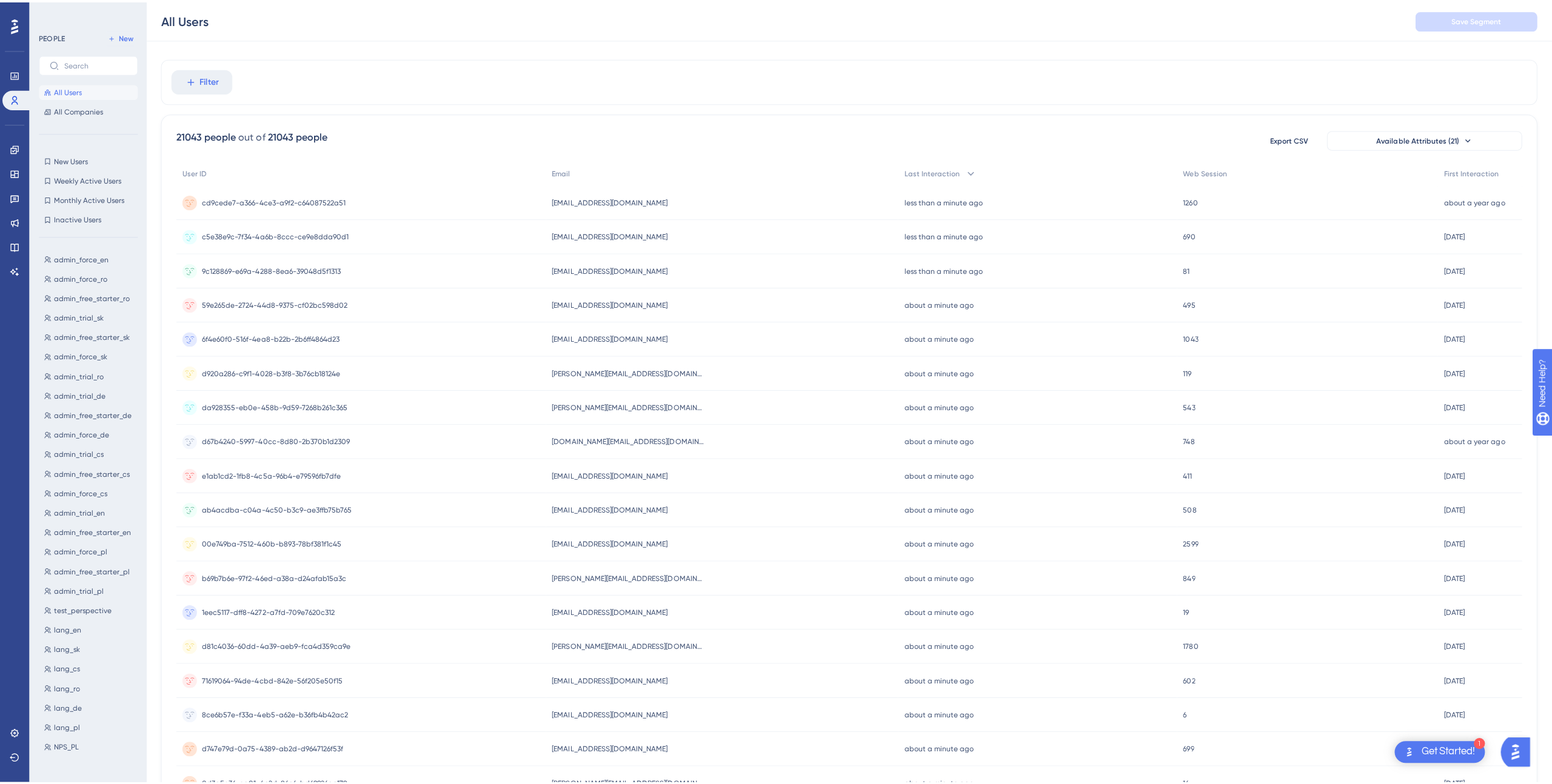
scroll to position [0, 0]
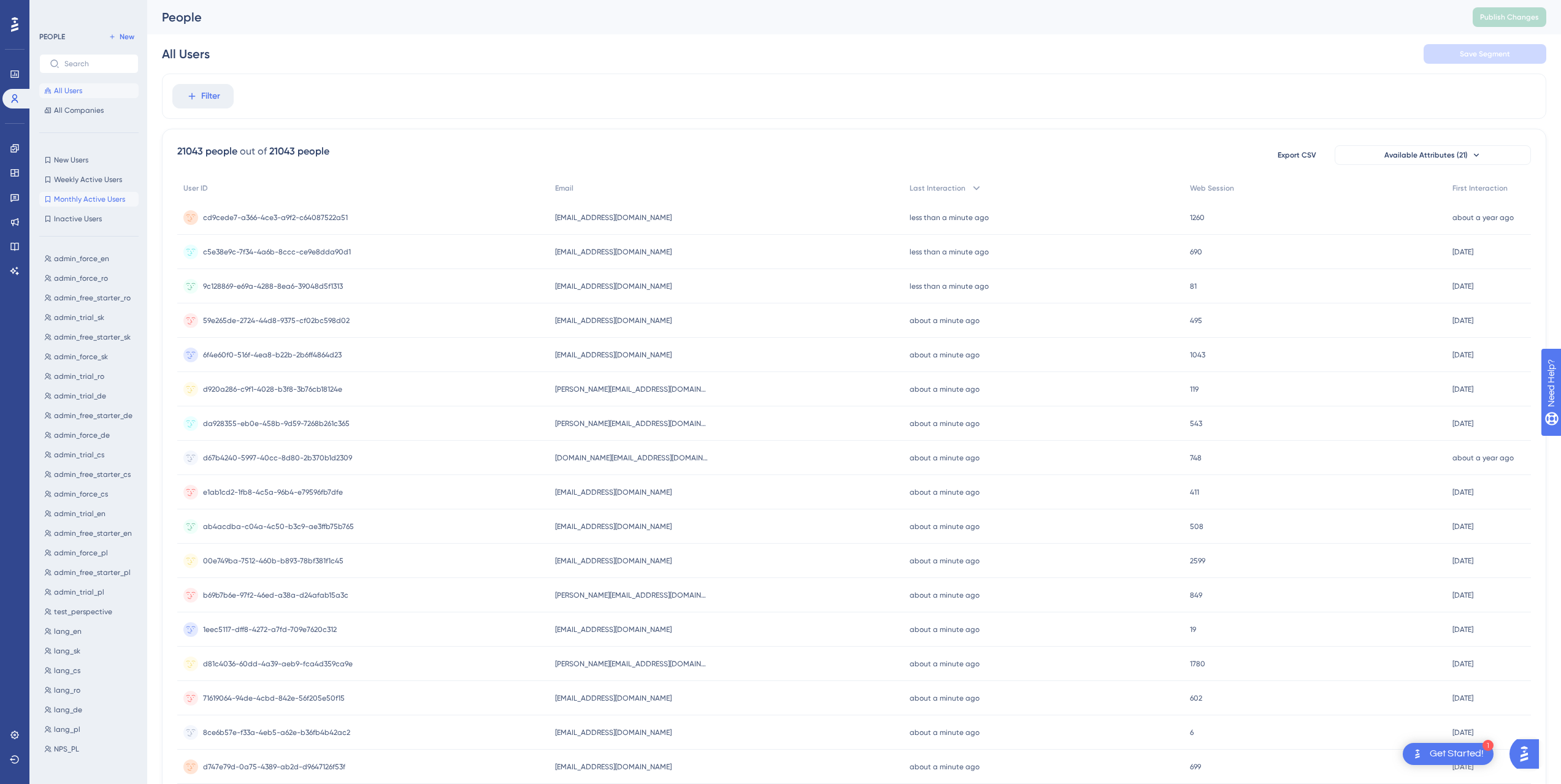
click at [101, 195] on span "Monthly Active Users" at bounding box center [89, 199] width 71 height 10
click at [302, 215] on span "cd9cede7-a366-4ce3-a9f2-c64087522a51" at bounding box center [276, 217] width 144 height 10
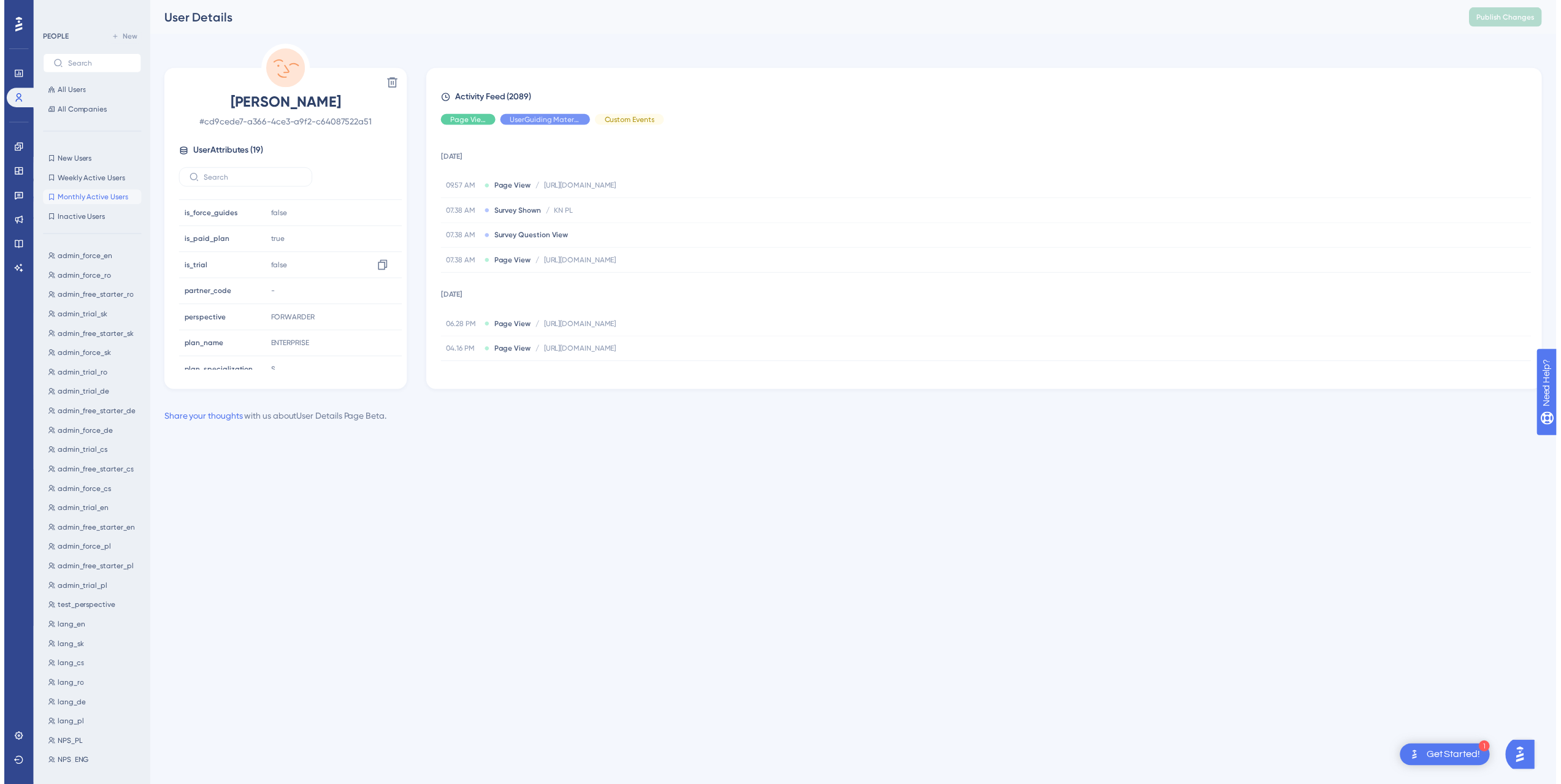
scroll to position [320, 0]
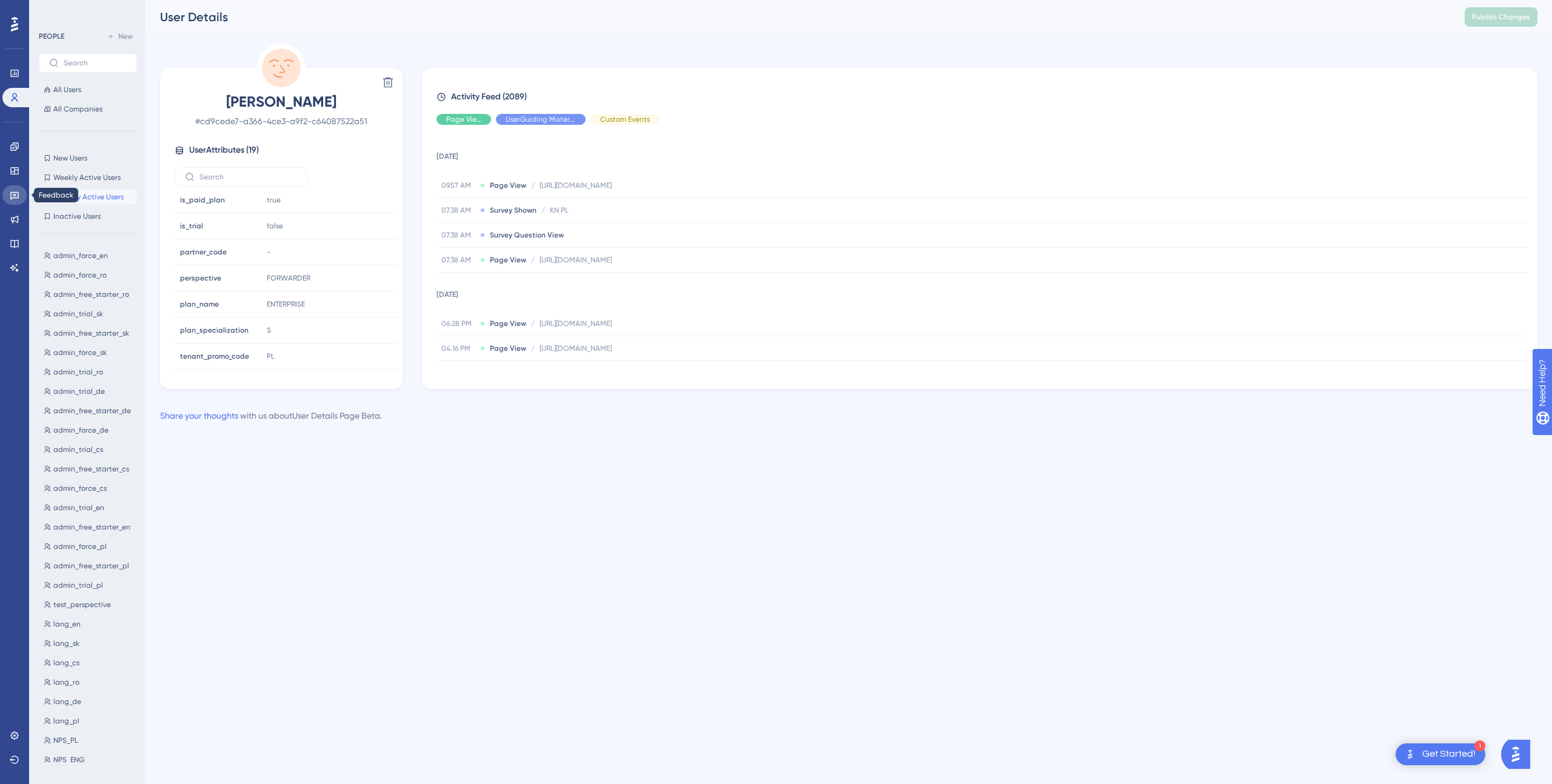
click at [16, 197] on icon at bounding box center [14, 195] width 10 height 10
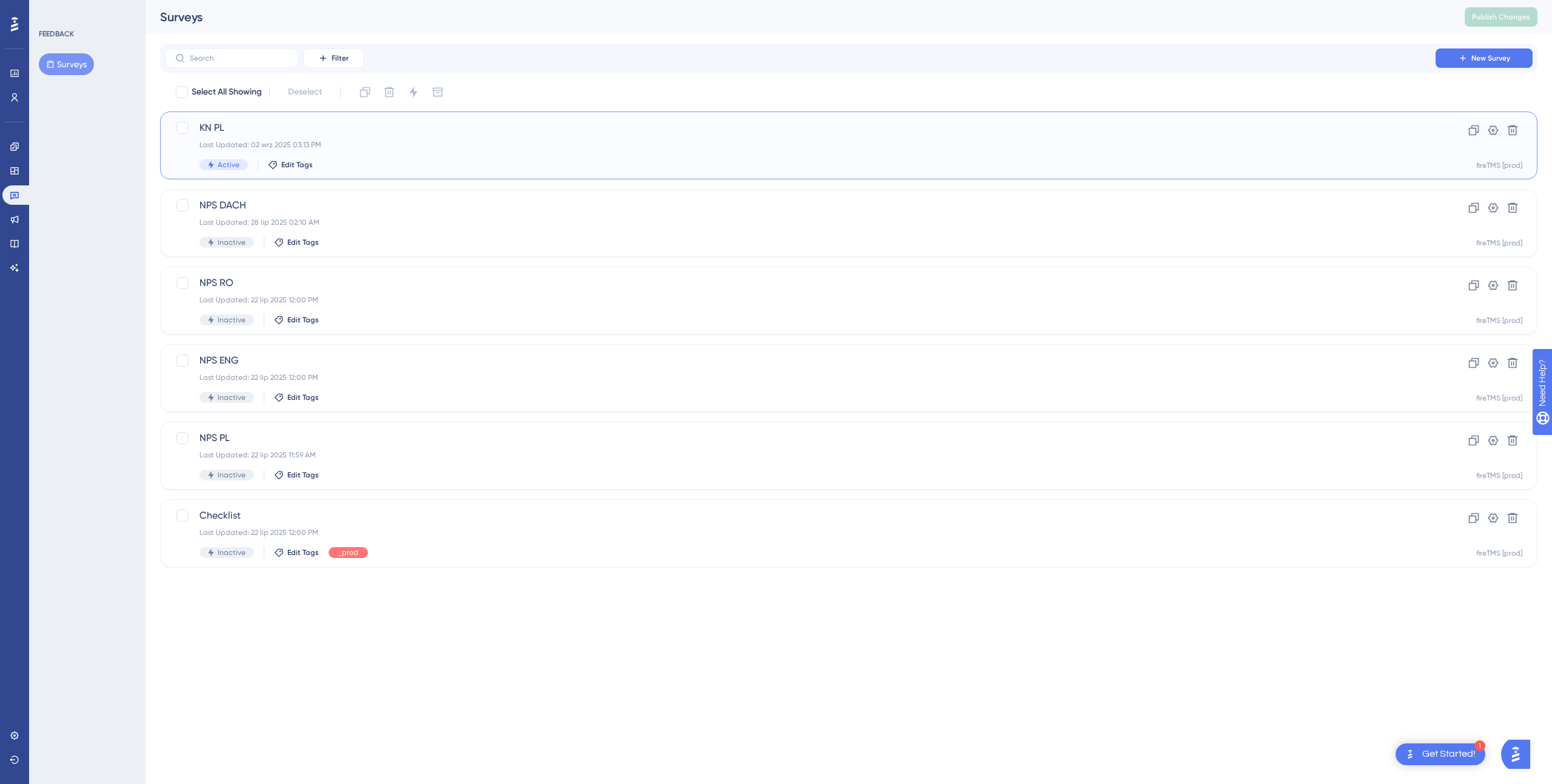
click at [479, 149] on div "Last Updated: 02 wrz 2025 03:13 PM" at bounding box center [800, 144] width 1202 height 10
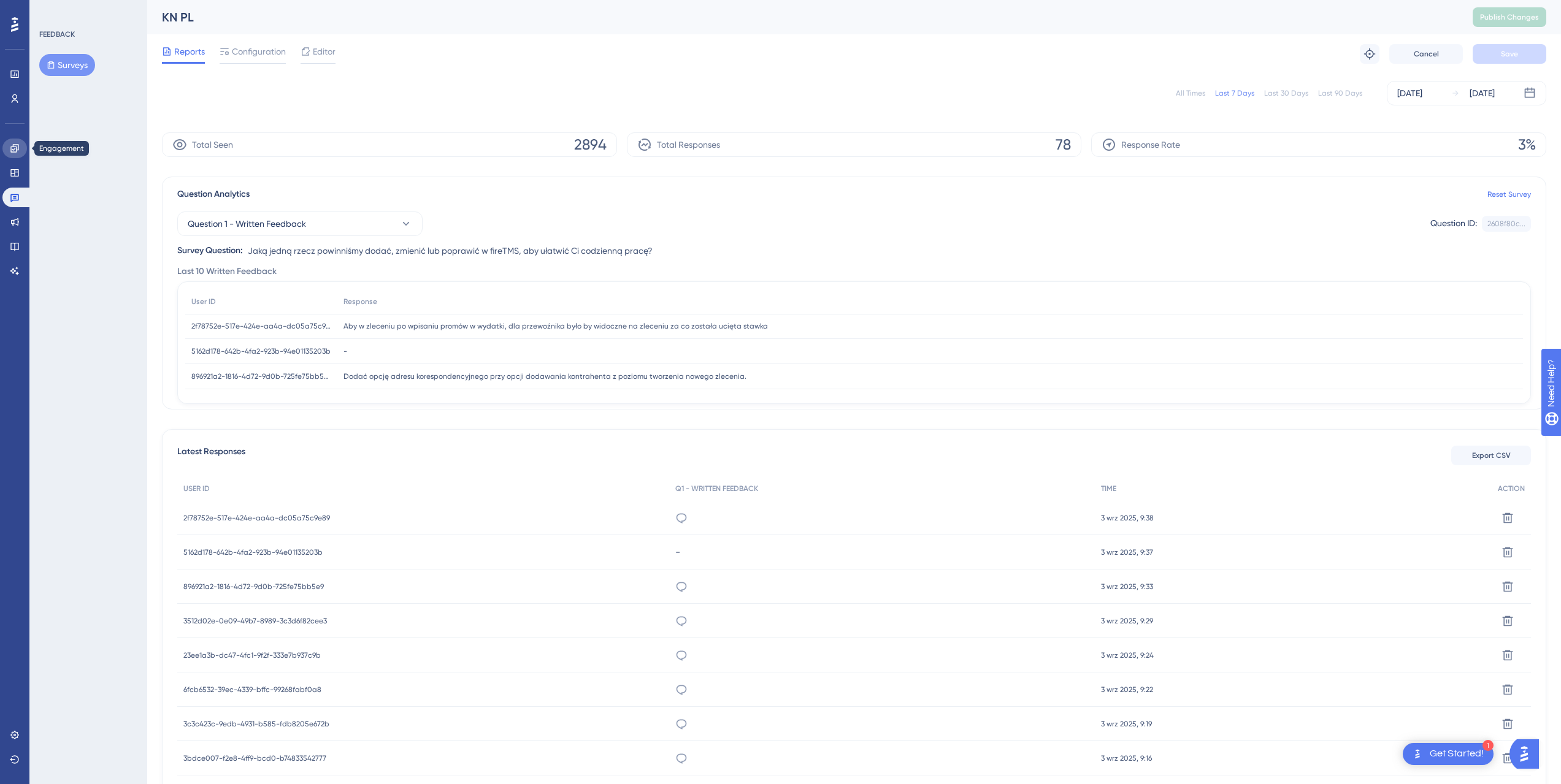
click at [15, 146] on icon at bounding box center [14, 148] width 8 height 8
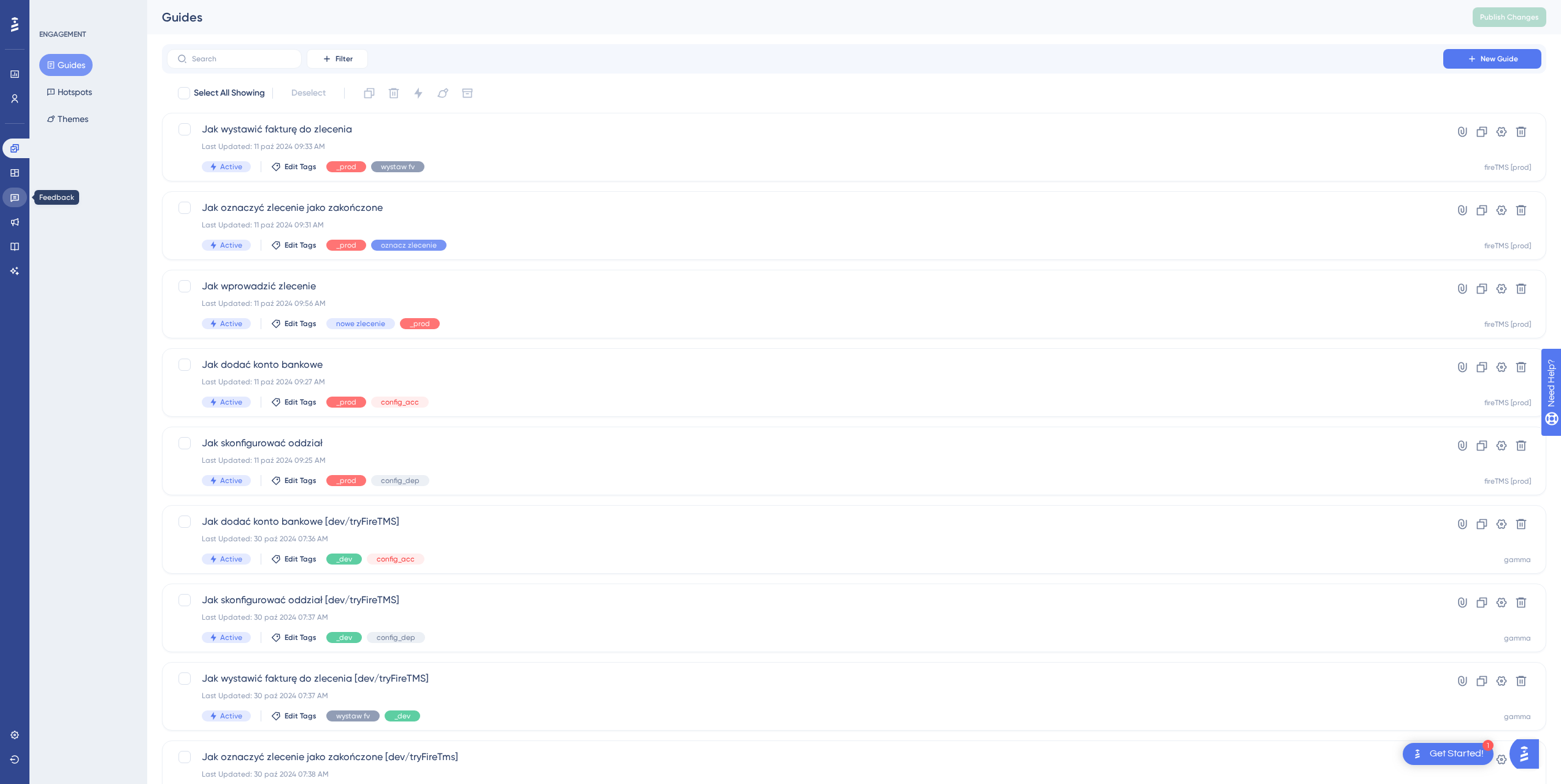
click at [15, 194] on icon at bounding box center [15, 198] width 9 height 8
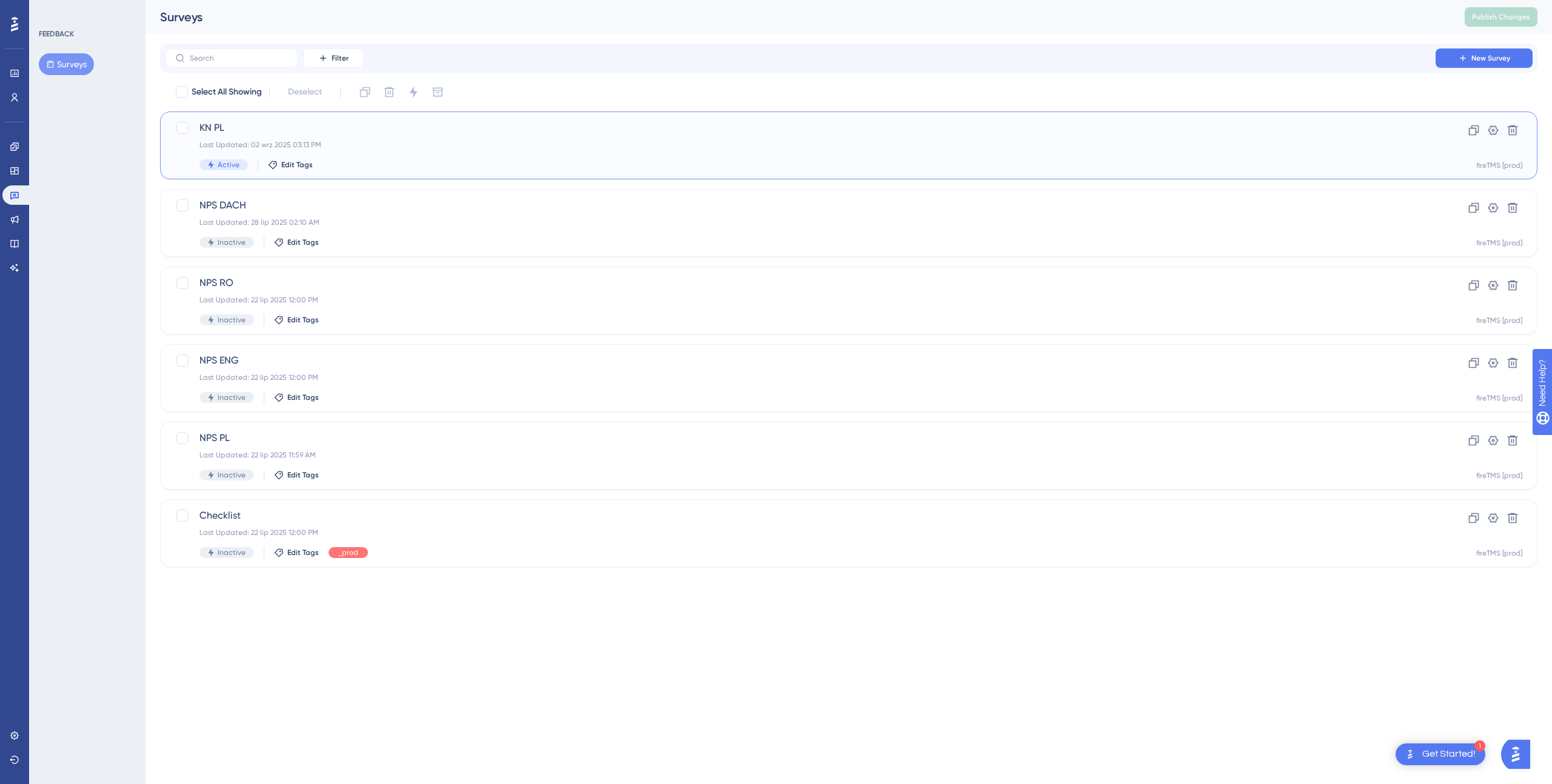
click at [442, 142] on div "Last Updated: 02 wrz 2025 03:13 PM" at bounding box center [800, 144] width 1202 height 10
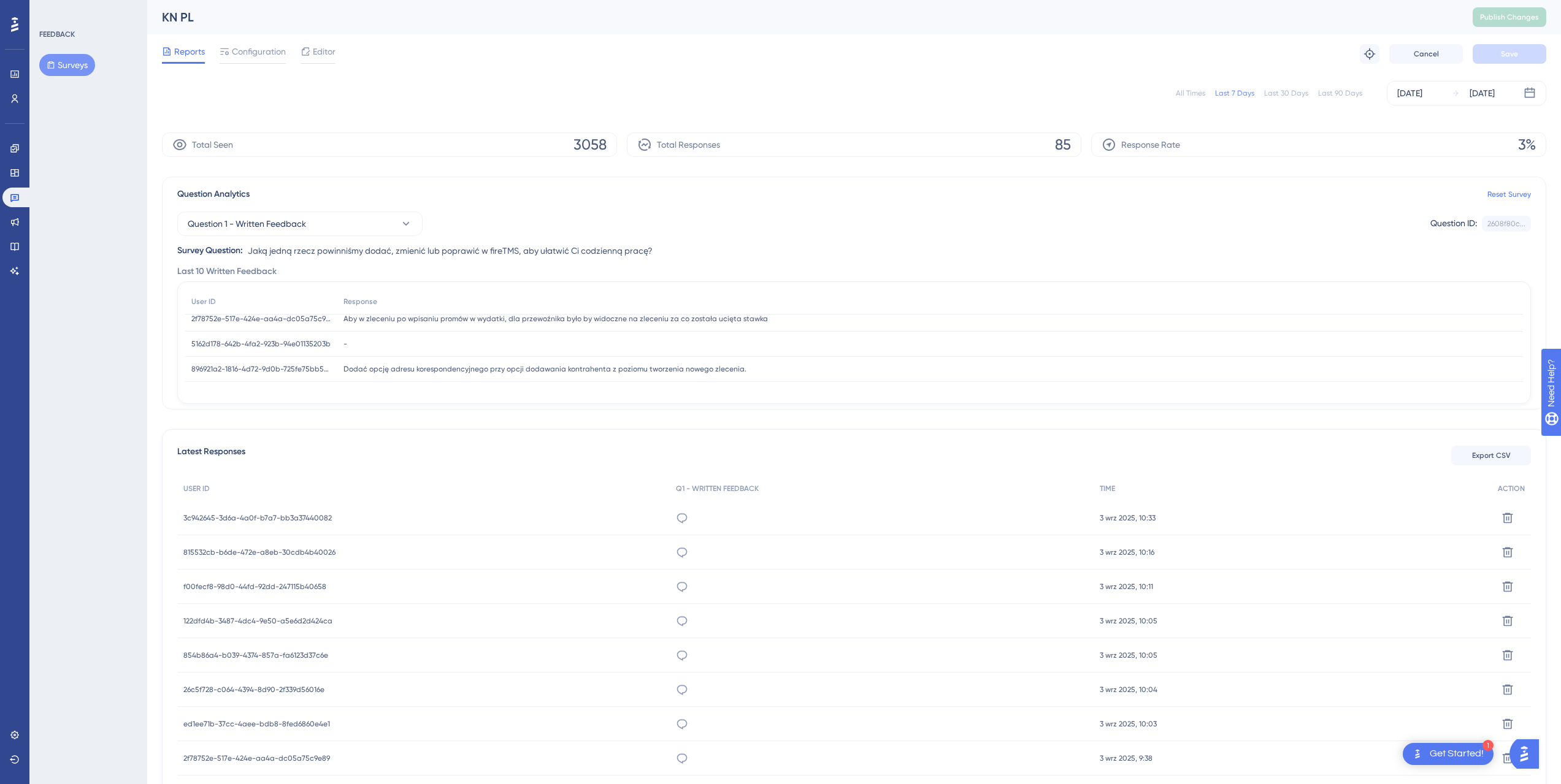
click at [100, 211] on div "FEEDBACK Surveys" at bounding box center [88, 392] width 118 height 784
click at [1485, 456] on span "Export CSV" at bounding box center [1491, 455] width 39 height 10
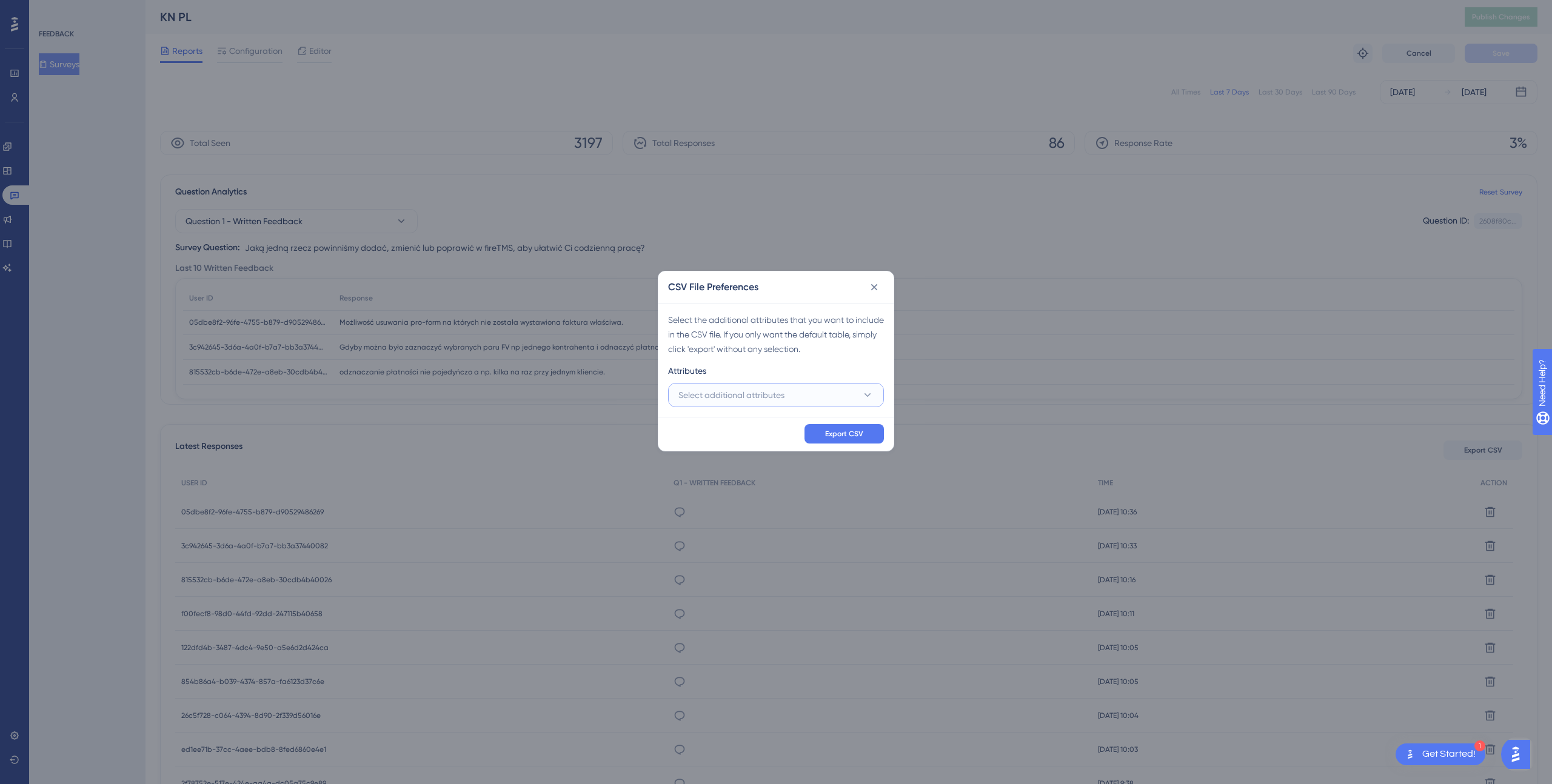
click at [812, 399] on button "Select additional attributes" at bounding box center [776, 395] width 216 height 24
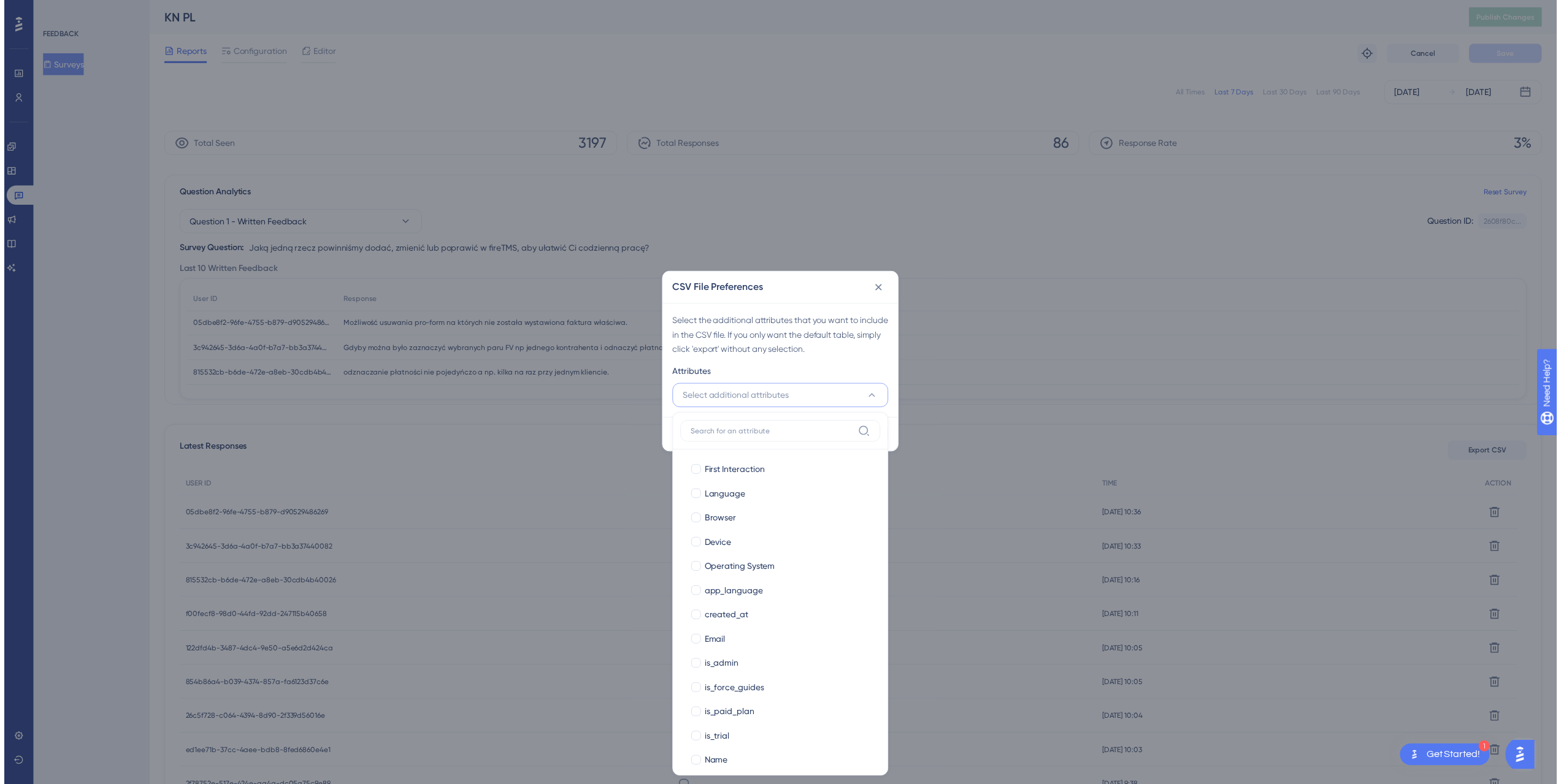
scroll to position [183, 0]
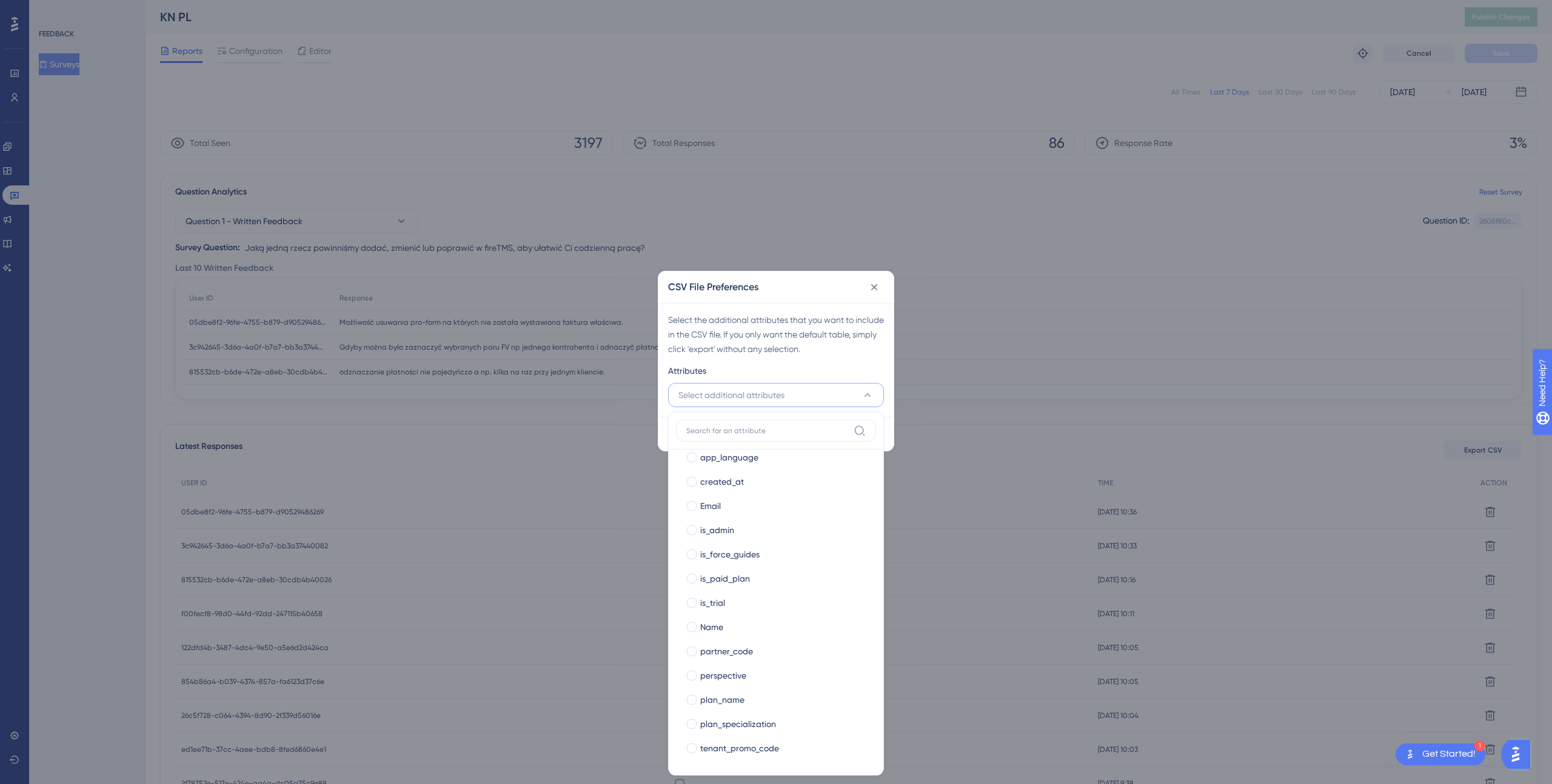
click at [1130, 357] on div "CSV File Preferences Select the additional attributes that you want to include …" at bounding box center [776, 392] width 1552 height 784
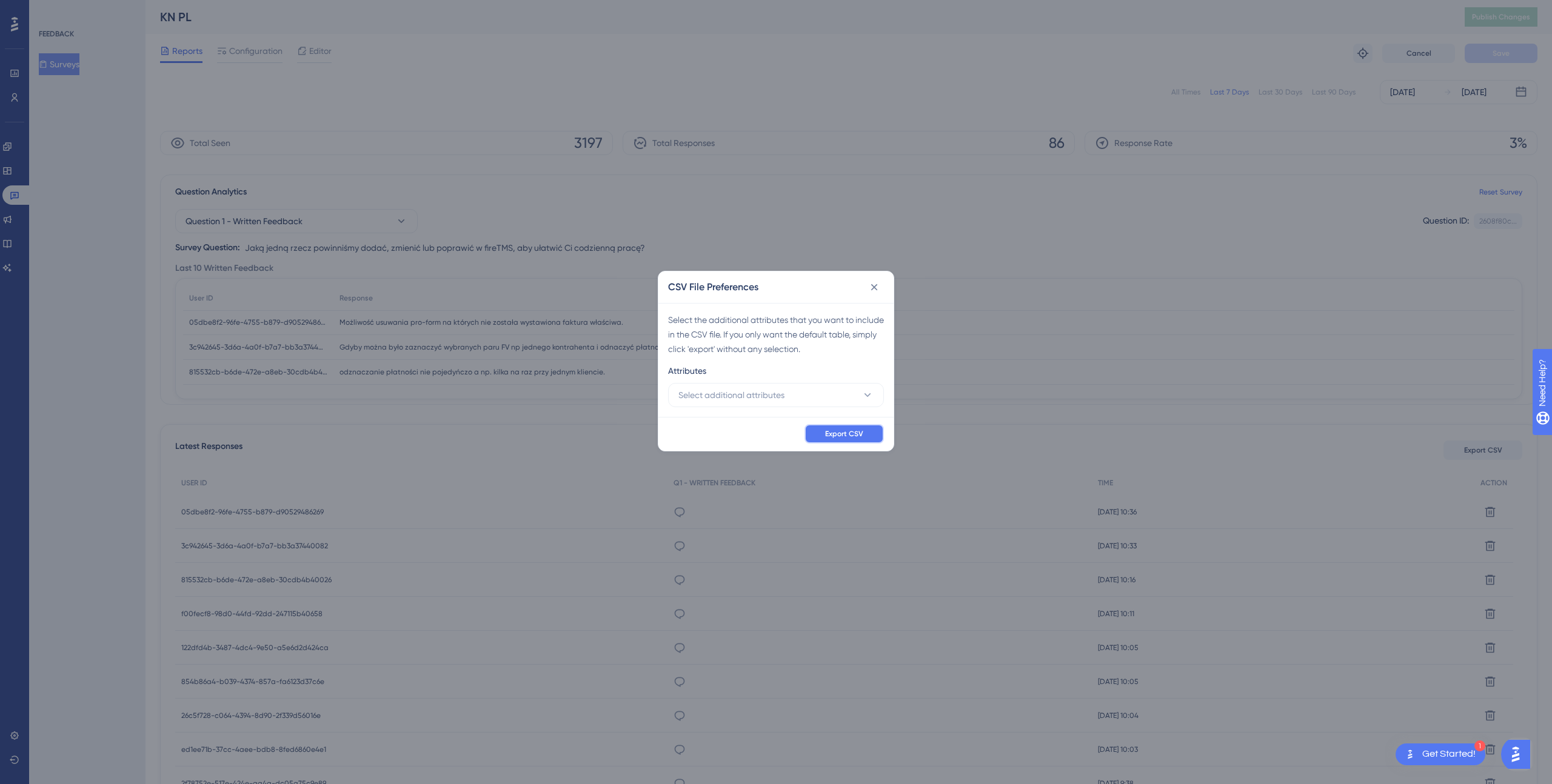
click at [858, 436] on span "Export CSV" at bounding box center [844, 433] width 38 height 10
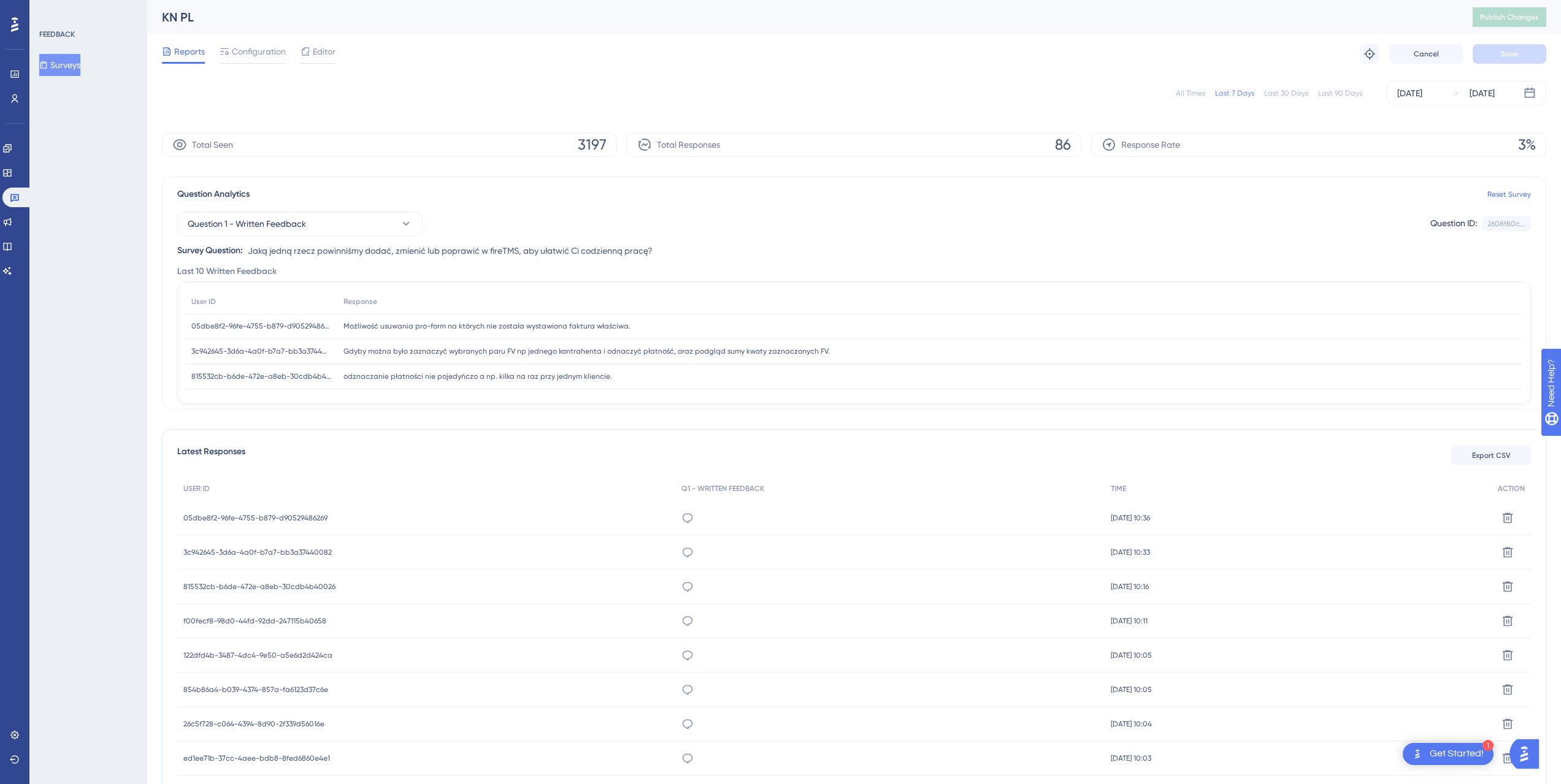
click at [675, 250] on div "Question 1 - Written Feedback Question ID: 2608f80c... Copy Survey Question: Ja…" at bounding box center [853, 230] width 1353 height 56
drag, startPoint x: 656, startPoint y: 250, endPoint x: 296, endPoint y: 249, distance: 360.0
click at [313, 250] on div "Question 1 - Written Feedback Question ID: 2608f80c... Copy Survey Question: Ja…" at bounding box center [853, 230] width 1353 height 56
click at [252, 247] on span "Jaką jedną rzecz powinniśmy dodać, zmienić lub poprawić w fireTMS, aby ułatwić …" at bounding box center [450, 251] width 405 height 15
drag, startPoint x: 250, startPoint y: 248, endPoint x: 650, endPoint y: 255, distance: 400.1
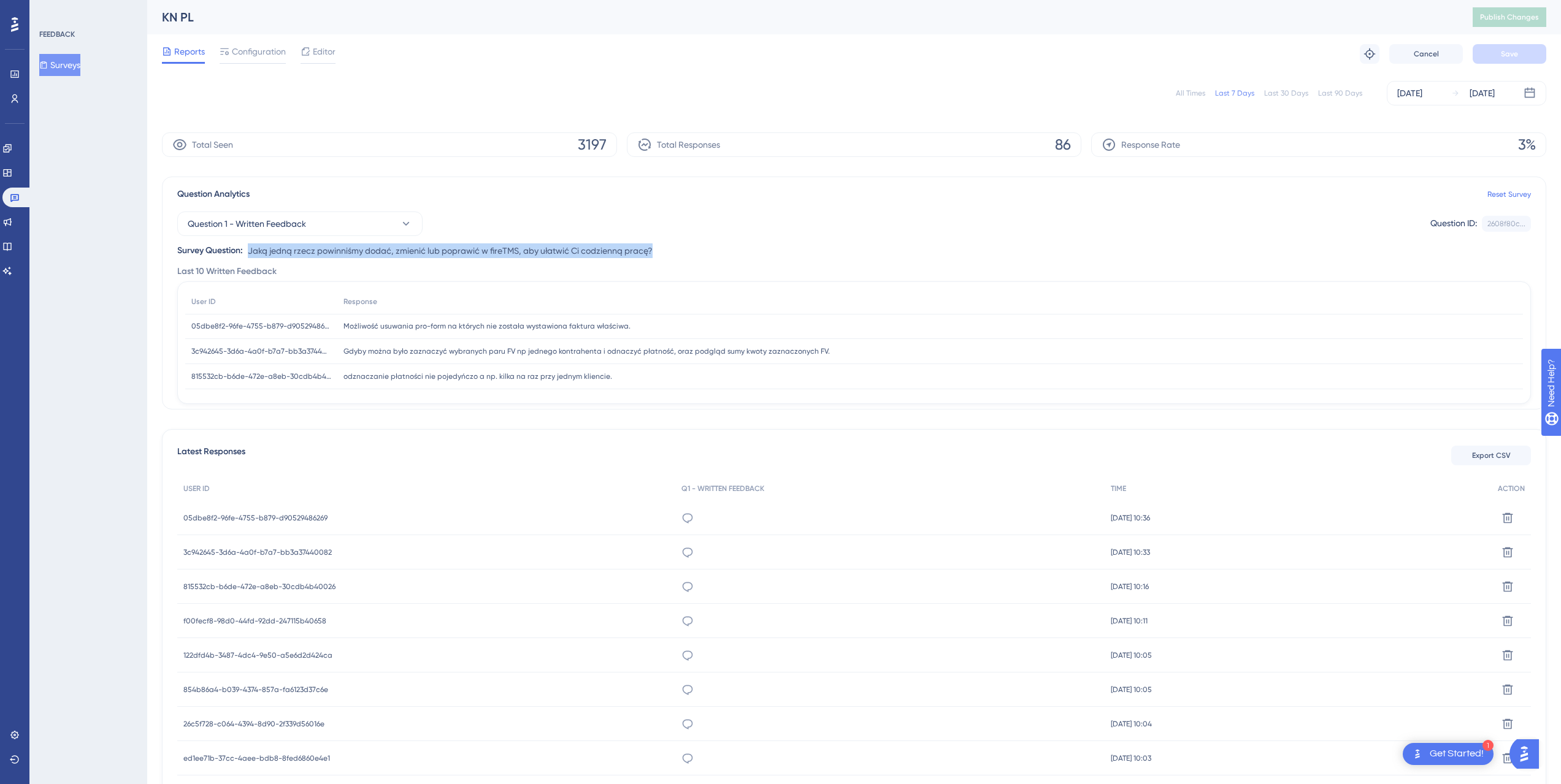
click at [650, 255] on span "Jaką jedną rzecz powinniśmy dodać, zmienić lub poprawić w fireTMS, aby ułatwić …" at bounding box center [450, 251] width 405 height 15
copy span "Jaką jedną rzecz powinniśmy dodać, zmienić lub poprawić w fireTMS, aby ułatwić …"
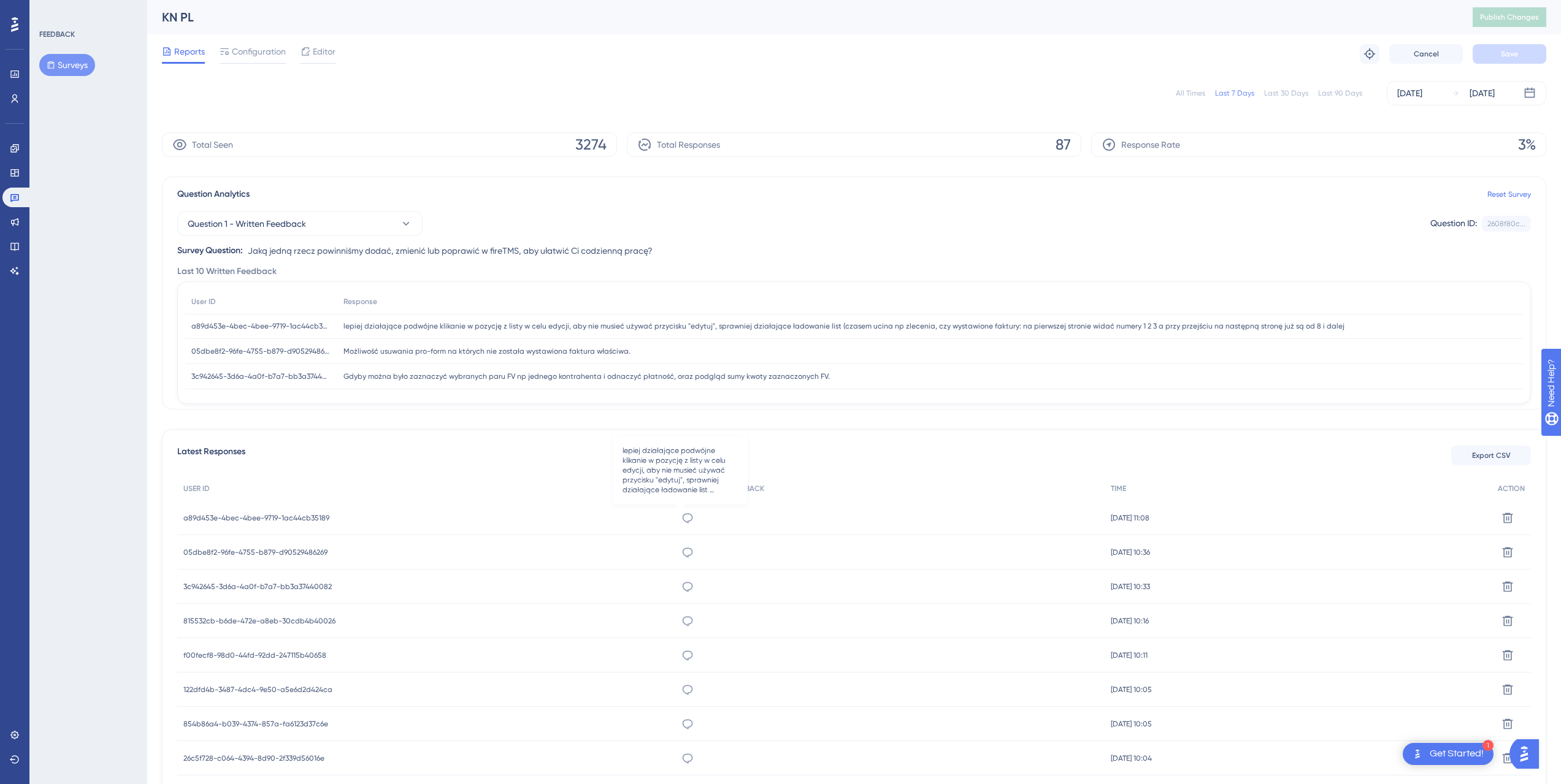
click at [681, 517] on icon at bounding box center [688, 518] width 12 height 12
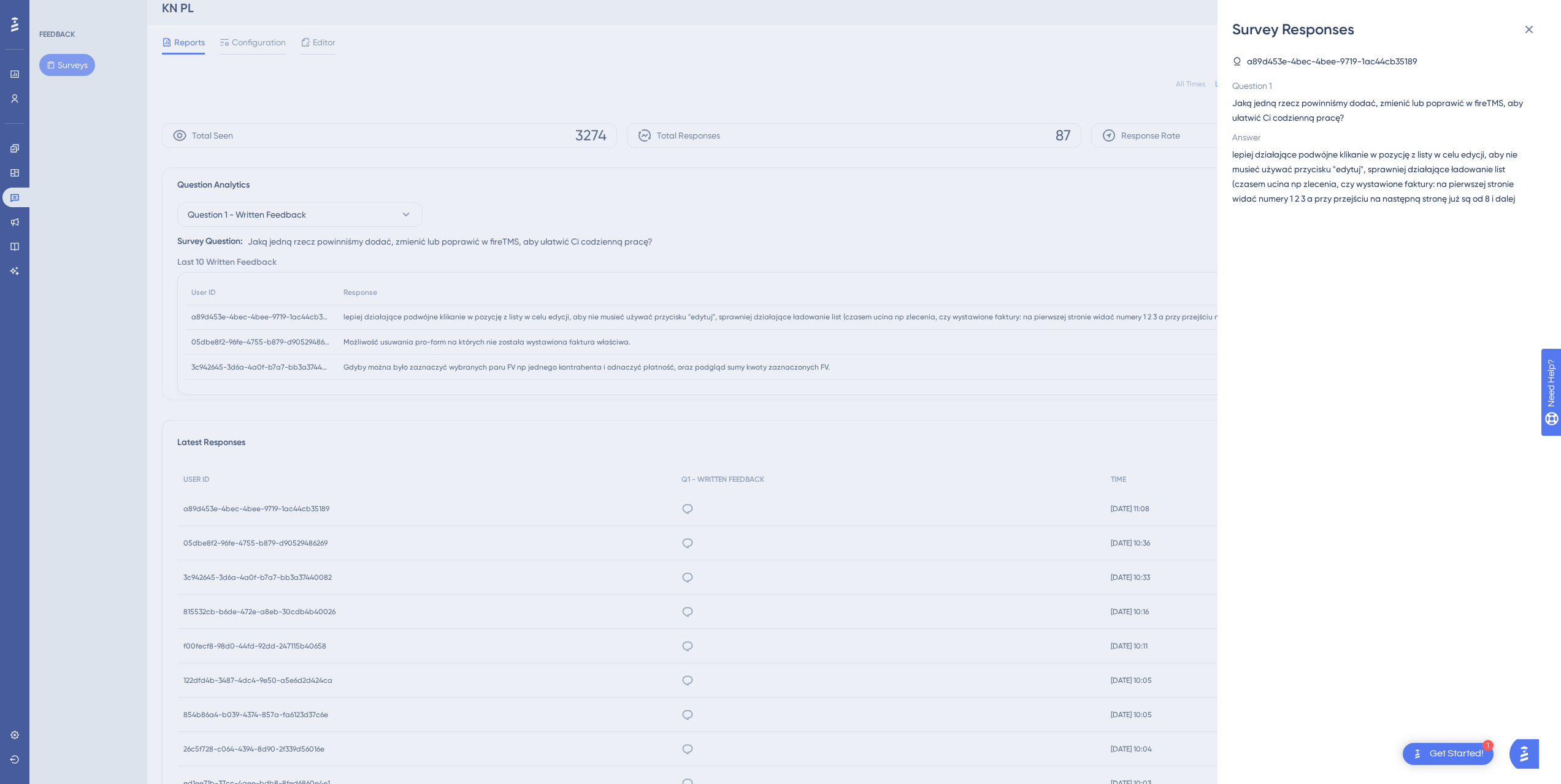
scroll to position [15, 0]
click at [1529, 29] on icon at bounding box center [1528, 29] width 8 height 8
